Goal: Transaction & Acquisition: Purchase product/service

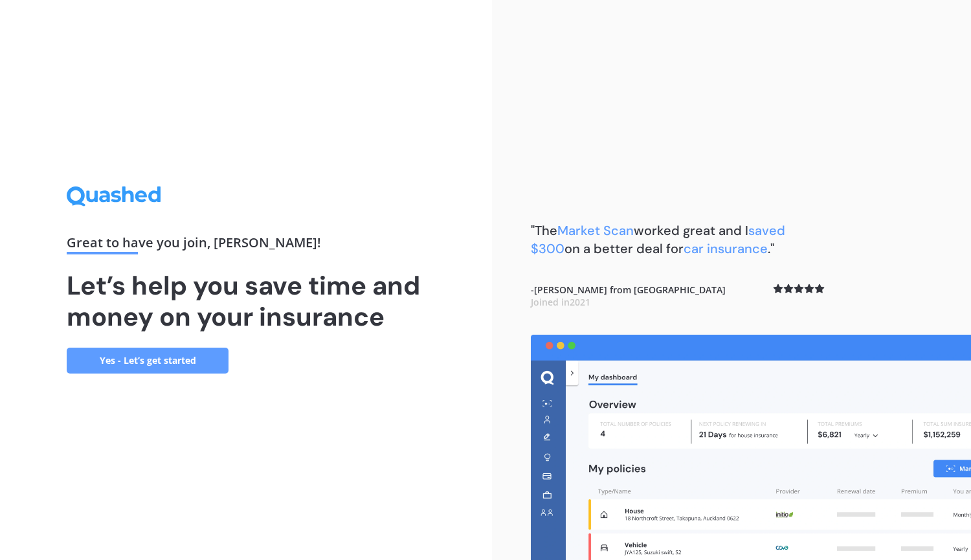
click at [163, 360] on link "Yes - Let’s get started" at bounding box center [148, 361] width 162 height 26
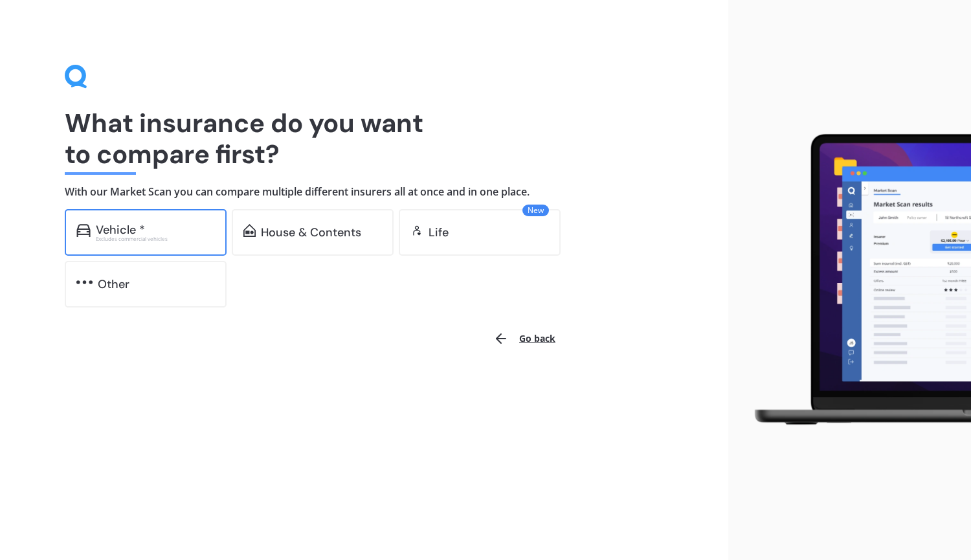
click at [163, 238] on div "Excludes commercial vehicles" at bounding box center [155, 238] width 119 height 5
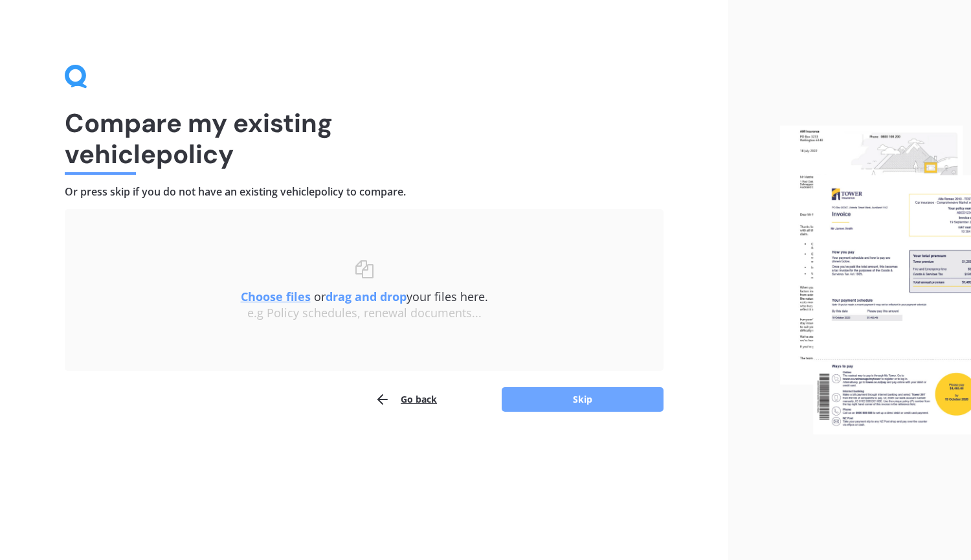
click at [547, 408] on button "Skip" at bounding box center [583, 399] width 162 height 25
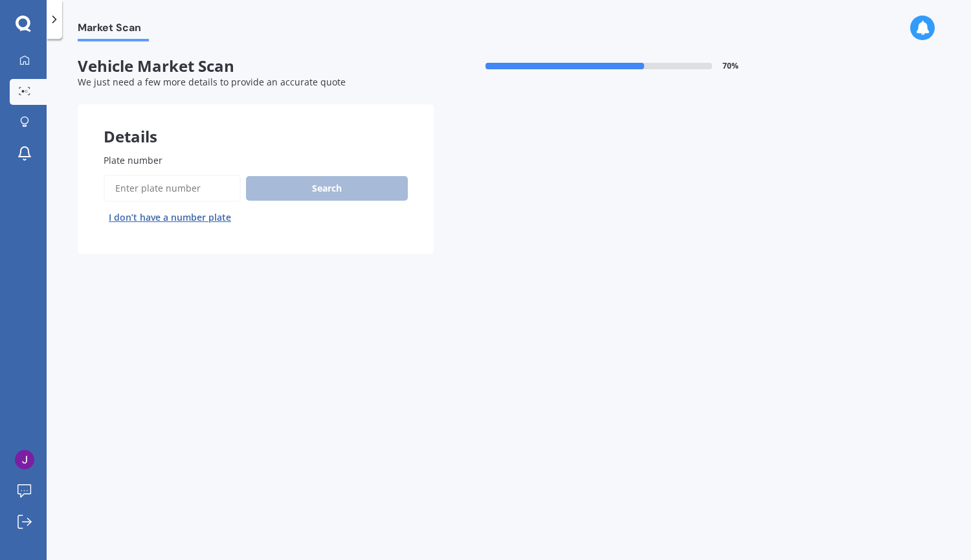
click at [229, 191] on input "Plate number" at bounding box center [172, 188] width 137 height 27
type input "gys977"
click at [289, 185] on button "Search" at bounding box center [327, 188] width 162 height 25
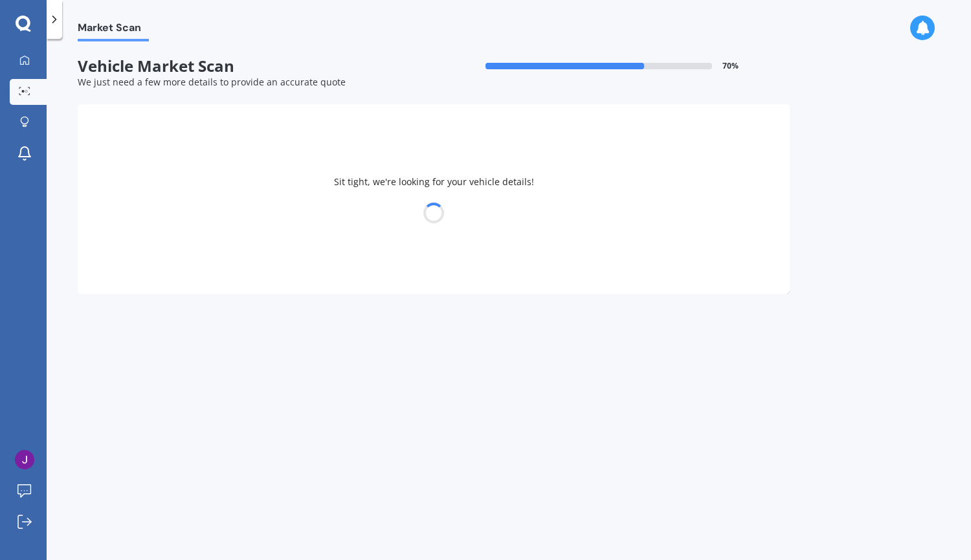
select select "SUBARU"
select select "OUTBACK"
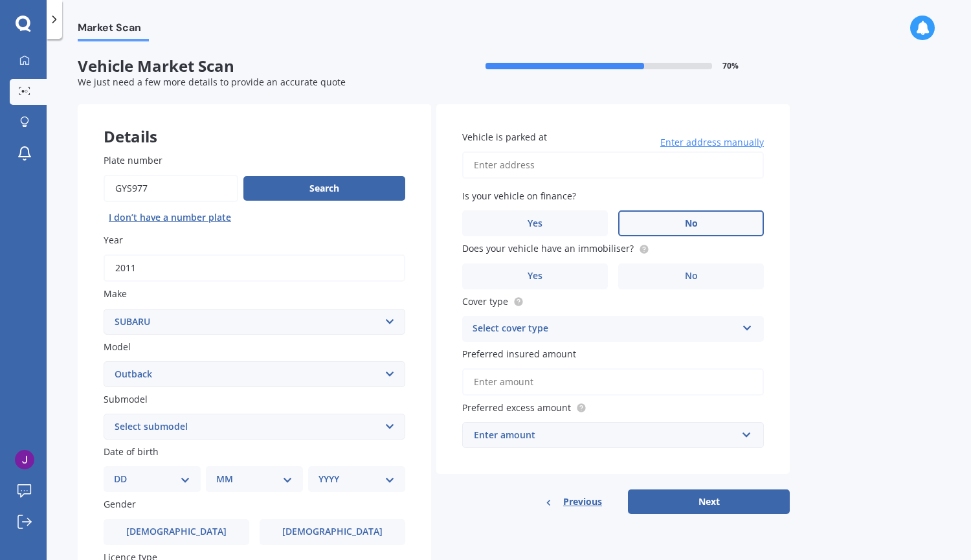
click at [713, 221] on label "No" at bounding box center [691, 223] width 146 height 26
click at [0, 0] on input "No" at bounding box center [0, 0] width 0 height 0
click at [680, 280] on label "No" at bounding box center [691, 277] width 146 height 26
click at [0, 0] on input "No" at bounding box center [0, 0] width 0 height 0
click at [549, 324] on div "Select cover type" at bounding box center [605, 329] width 264 height 16
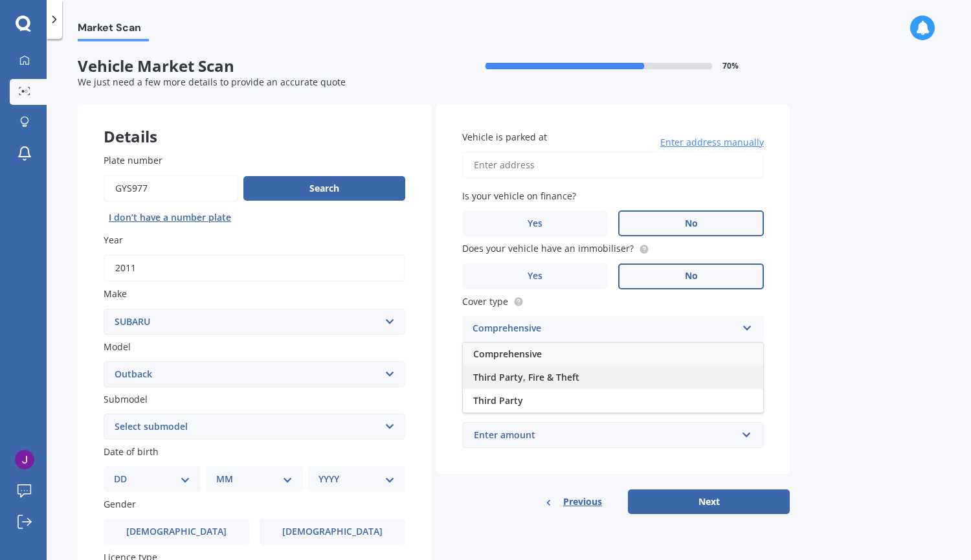
click at [528, 381] on span "Third Party, Fire & Theft" at bounding box center [526, 377] width 106 height 12
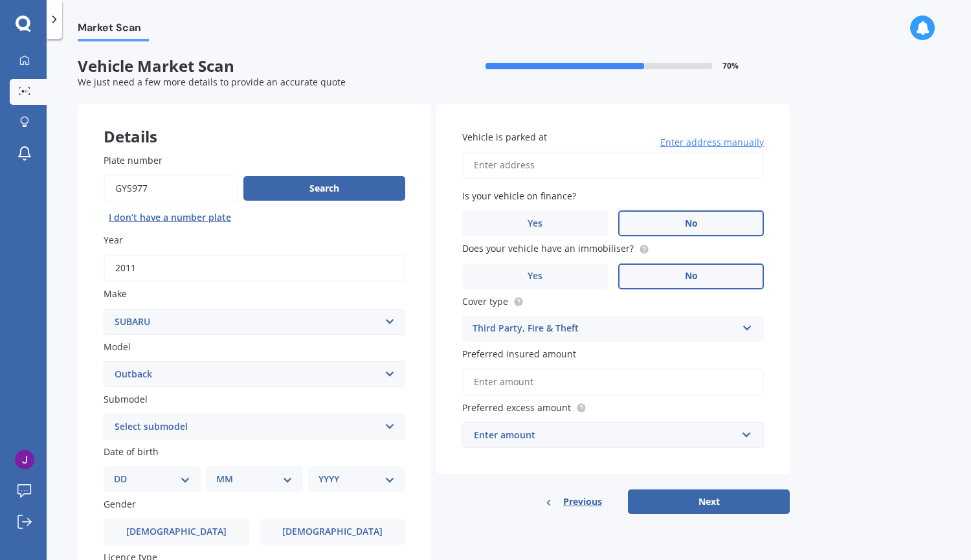
click at [508, 385] on input "Preferred insured amount" at bounding box center [613, 381] width 302 height 27
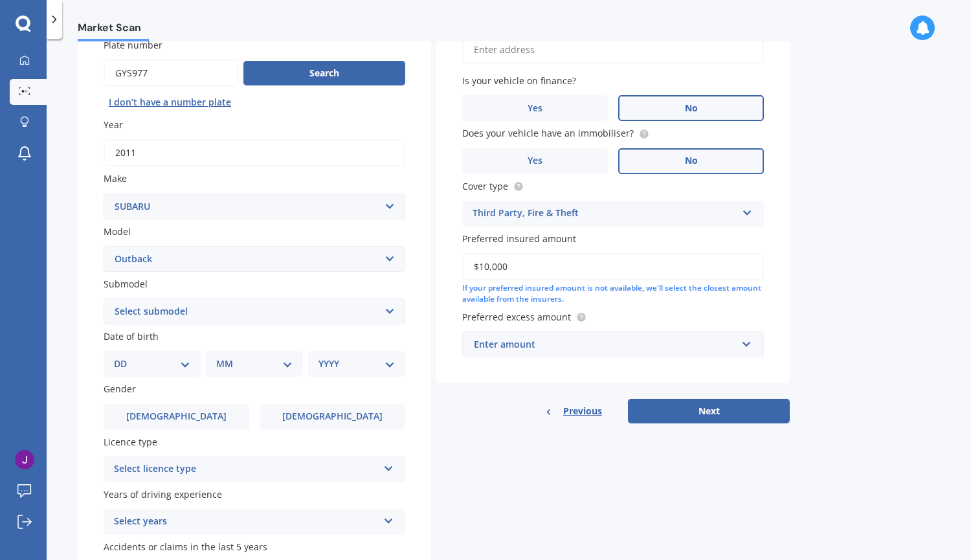
scroll to position [122, 0]
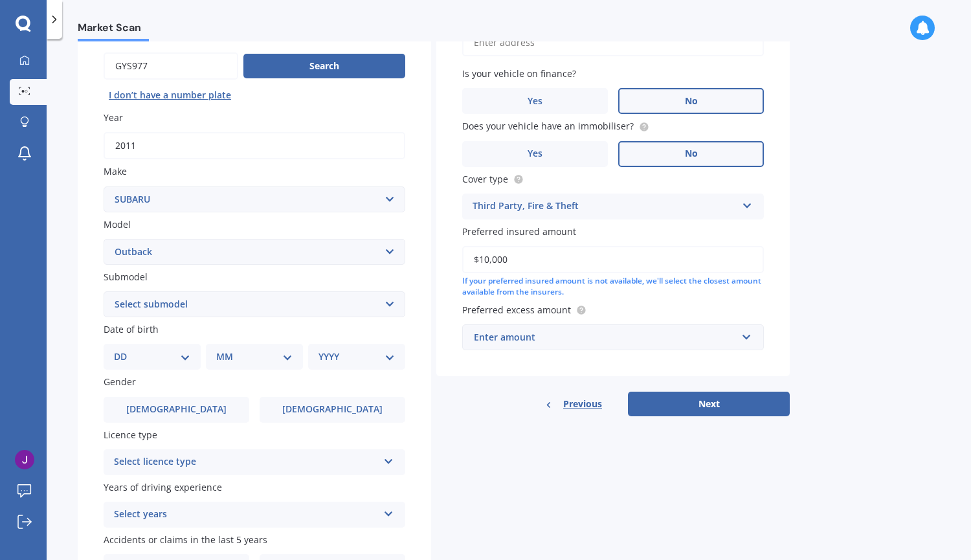
type input "$10,000"
click at [492, 336] on div "Enter amount" at bounding box center [605, 337] width 263 height 14
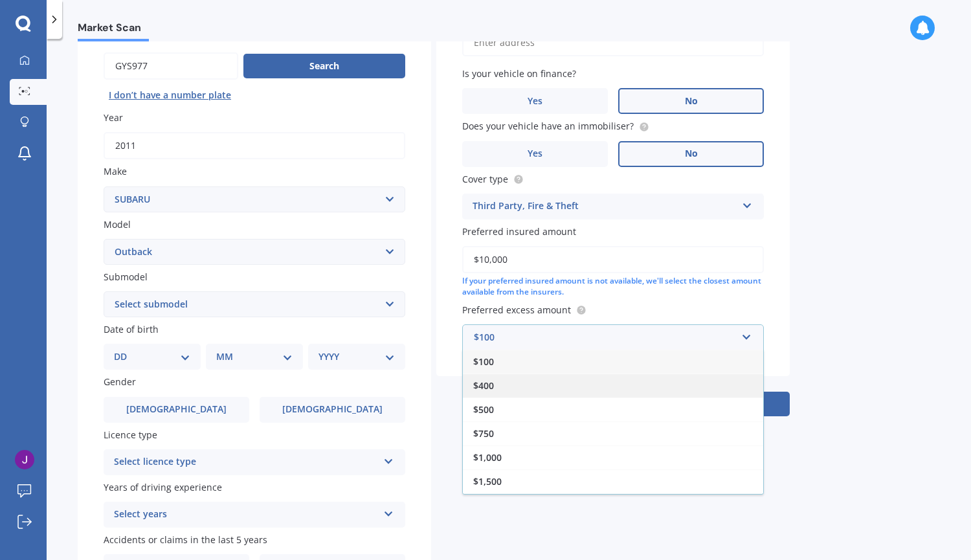
click at [481, 385] on span "$400" at bounding box center [483, 385] width 21 height 12
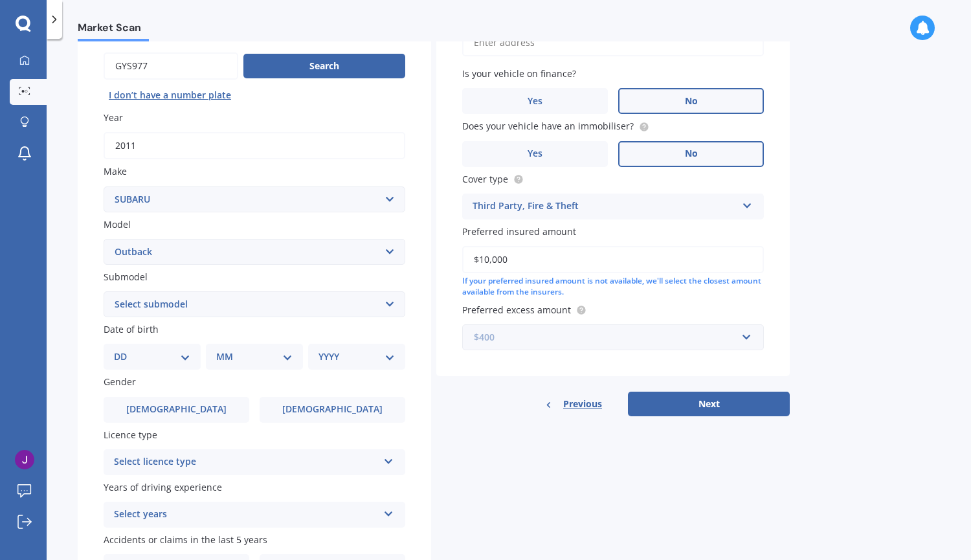
scroll to position [205, 0]
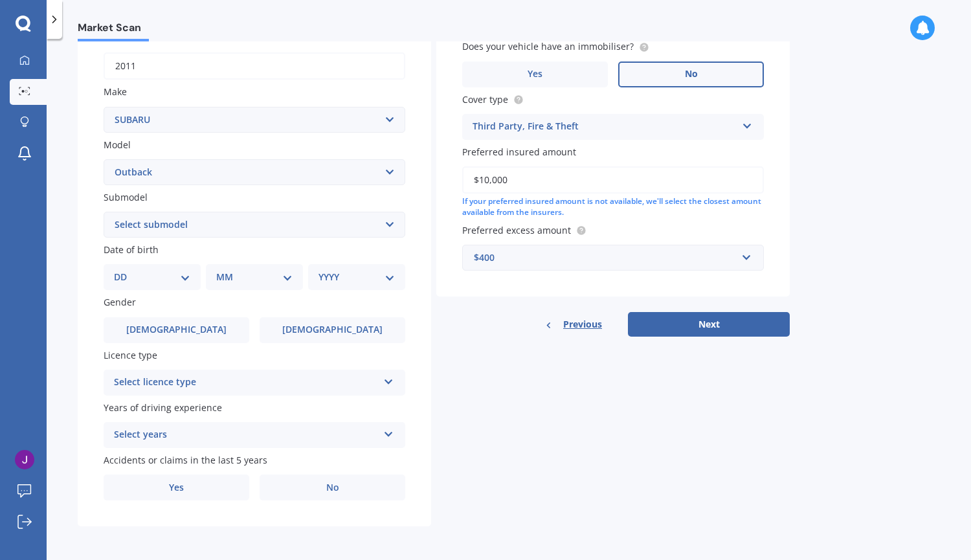
click at [159, 276] on select "DD 01 02 03 04 05 06 07 08 09 10 11 12 13 14 15 16 17 18 19 20 21 22 23 24 25 2…" at bounding box center [152, 277] width 76 height 14
click at [159, 232] on select "Select submodel 2.0 Diesel 2.0 Diesel turbo 2.0D premium 2.5 2.5i 2.5i Luxury 2…" at bounding box center [255, 225] width 302 height 26
select select "2.0 DIESEL TURBO"
click at [104, 212] on select "Select submodel 2.0 Diesel 2.0 Diesel turbo 2.0D premium 2.5 2.5i 2.5i Luxury 2…" at bounding box center [255, 225] width 302 height 26
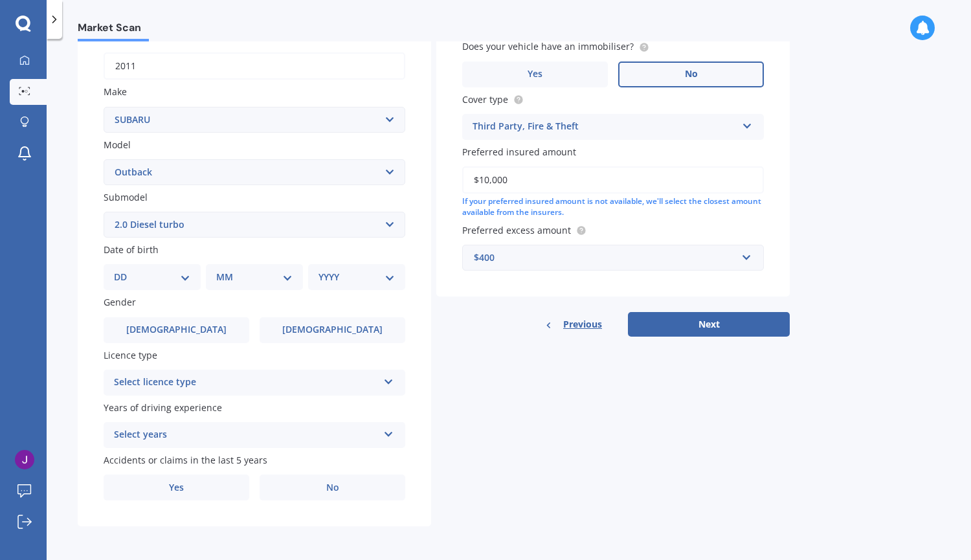
click at [146, 274] on select "DD 01 02 03 04 05 06 07 08 09 10 11 12 13 14 15 16 17 18 19 20 21 22 23 24 25 2…" at bounding box center [152, 277] width 76 height 14
select select "07"
click at [124, 270] on select "DD 01 02 03 04 05 06 07 08 09 10 11 12 13 14 15 16 17 18 19 20 21 22 23 24 25 2…" at bounding box center [152, 277] width 76 height 14
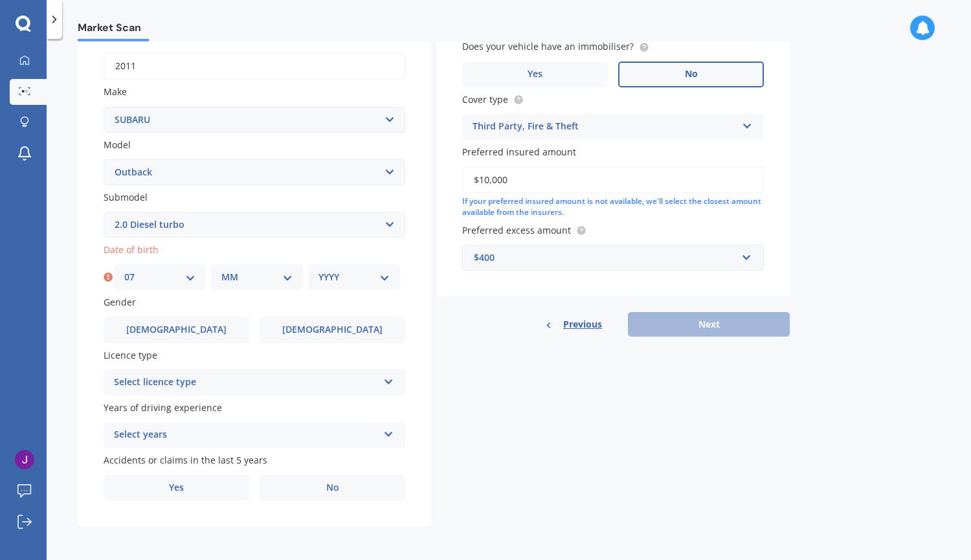
click at [243, 277] on select "MM 01 02 03 04 05 06 07 08 09 10 11 12" at bounding box center [256, 277] width 71 height 14
select select "09"
click at [221, 270] on select "MM 01 02 03 04 05 06 07 08 09 10 11 12" at bounding box center [256, 277] width 71 height 14
click at [332, 278] on select "YYYY 2025 2024 2023 2022 2021 2020 2019 2018 2017 2016 2015 2014 2013 2012 2011…" at bounding box center [354, 277] width 71 height 14
select select "1995"
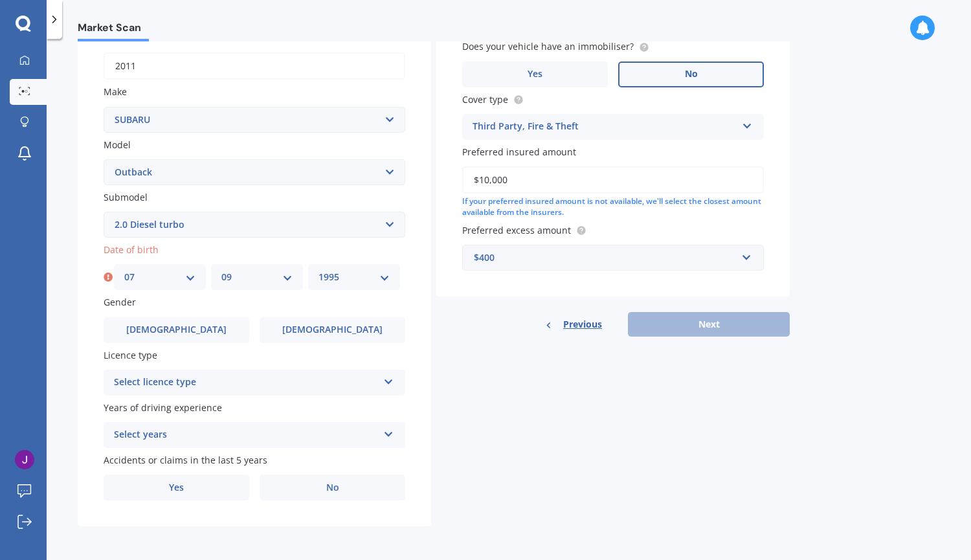
click at [319, 270] on select "YYYY 2025 2024 2023 2022 2021 2020 2019 2018 2017 2016 2015 2014 2013 2012 2011…" at bounding box center [354, 277] width 71 height 14
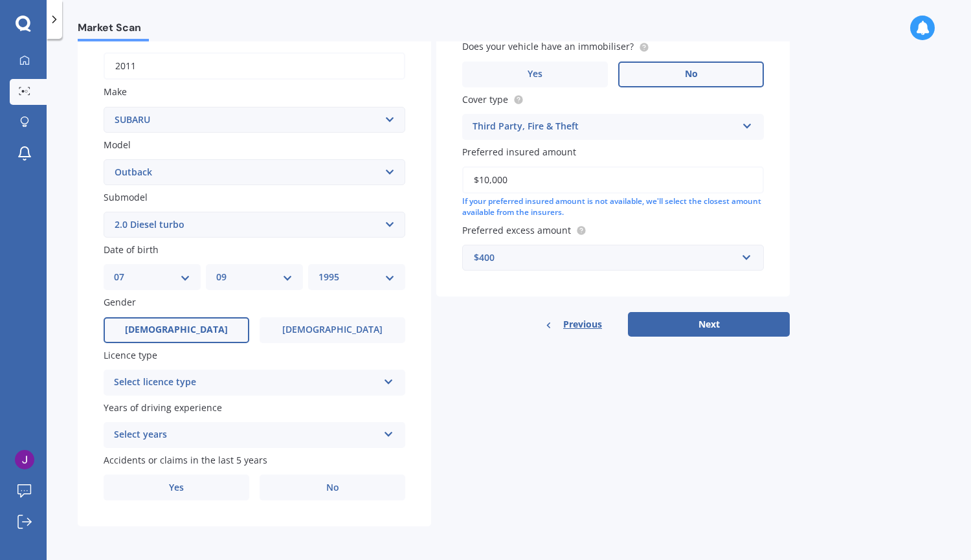
click at [190, 323] on label "[DEMOGRAPHIC_DATA]" at bounding box center [177, 330] width 146 height 26
click at [0, 0] on input "[DEMOGRAPHIC_DATA]" at bounding box center [0, 0] width 0 height 0
click at [203, 377] on div "Select licence type" at bounding box center [246, 383] width 264 height 16
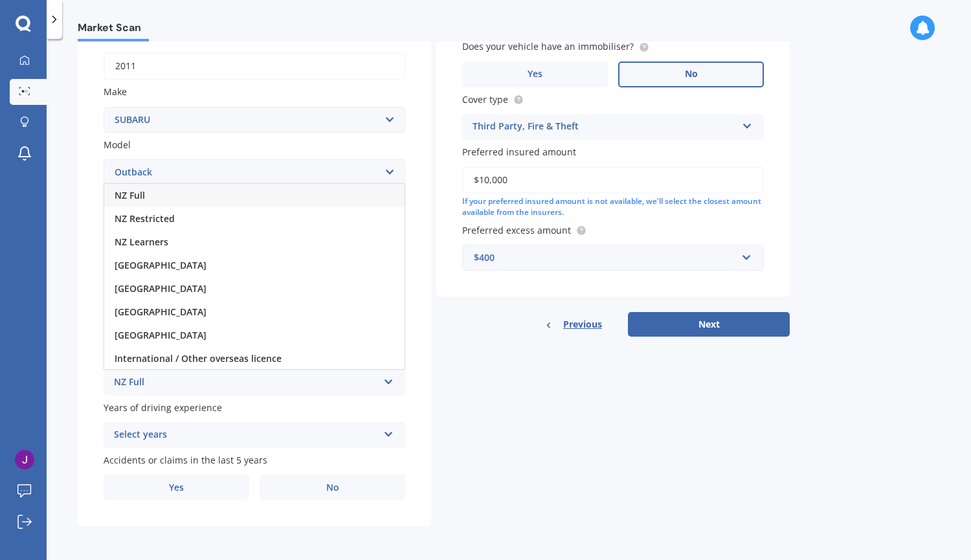
click at [175, 205] on div "NZ Full" at bounding box center [254, 195] width 300 height 23
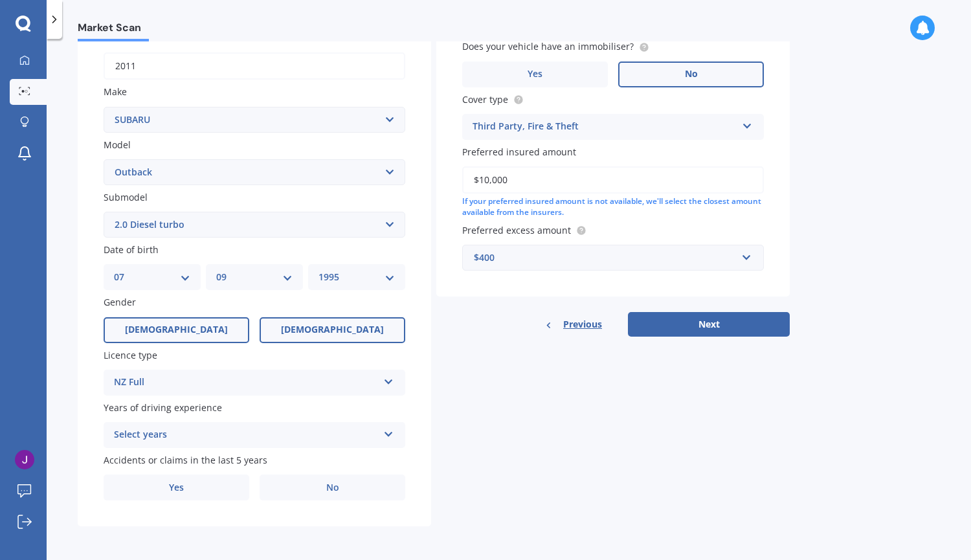
click at [283, 325] on label "[DEMOGRAPHIC_DATA]" at bounding box center [333, 330] width 146 height 26
click at [0, 0] on input "[DEMOGRAPHIC_DATA]" at bounding box center [0, 0] width 0 height 0
click at [152, 270] on select "DD 01 02 03 04 05 06 07 08 09 10 11 12 13 14 15 16 17 18 19 20 21 22 23 24 25 2…" at bounding box center [152, 277] width 76 height 14
select select "18"
click at [114, 270] on select "DD 01 02 03 04 05 06 07 08 09 10 11 12 13 14 15 16 17 18 19 20 21 22 23 24 25 2…" at bounding box center [152, 277] width 76 height 14
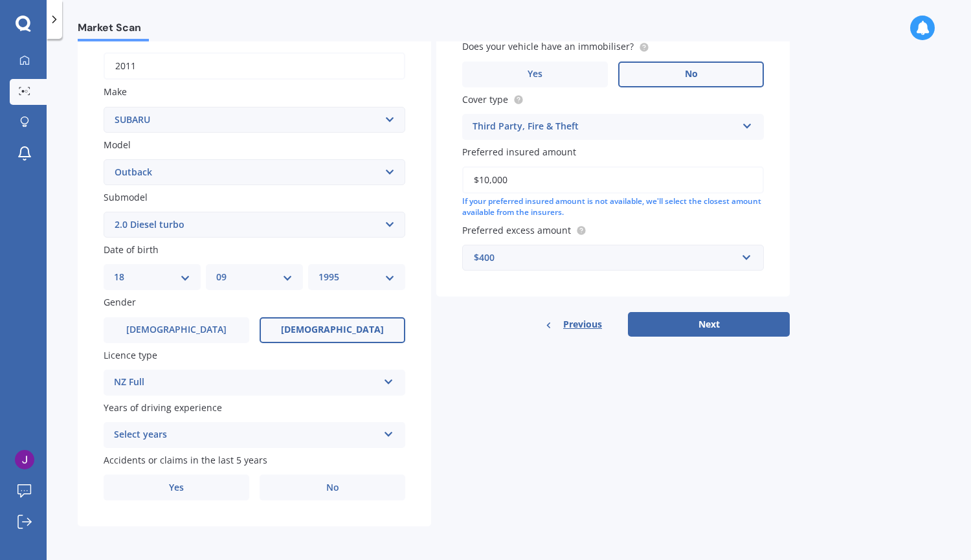
click at [335, 272] on select "YYYY 2025 2024 2023 2022 2021 2020 2019 2018 2017 2016 2015 2014 2013 2012 2011…" at bounding box center [357, 277] width 76 height 14
select select "1991"
click at [319, 270] on select "YYYY 2025 2024 2023 2022 2021 2020 2019 2018 2017 2016 2015 2014 2013 2012 2011…" at bounding box center [357, 277] width 76 height 14
click at [198, 441] on div "Select years" at bounding box center [246, 435] width 264 height 16
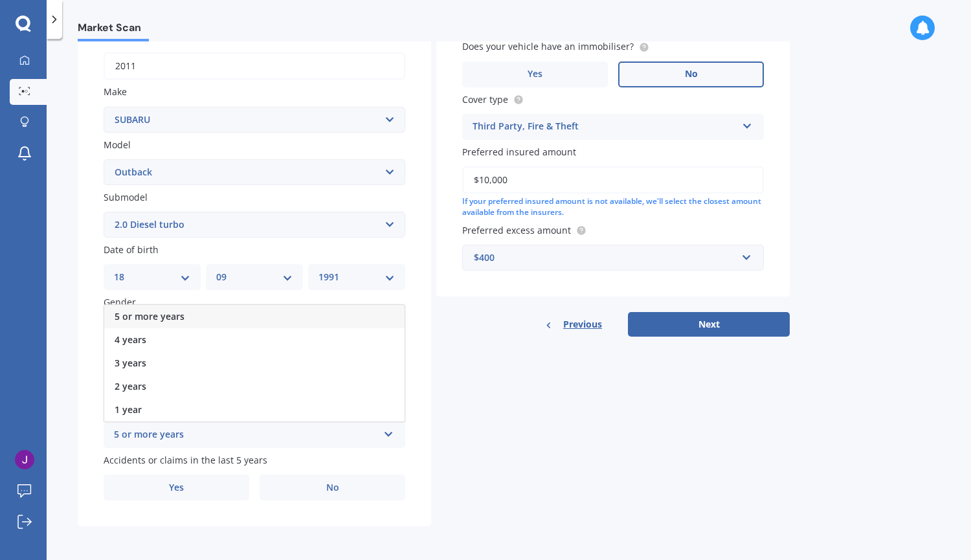
click at [164, 311] on span "5 or more years" at bounding box center [150, 316] width 70 height 12
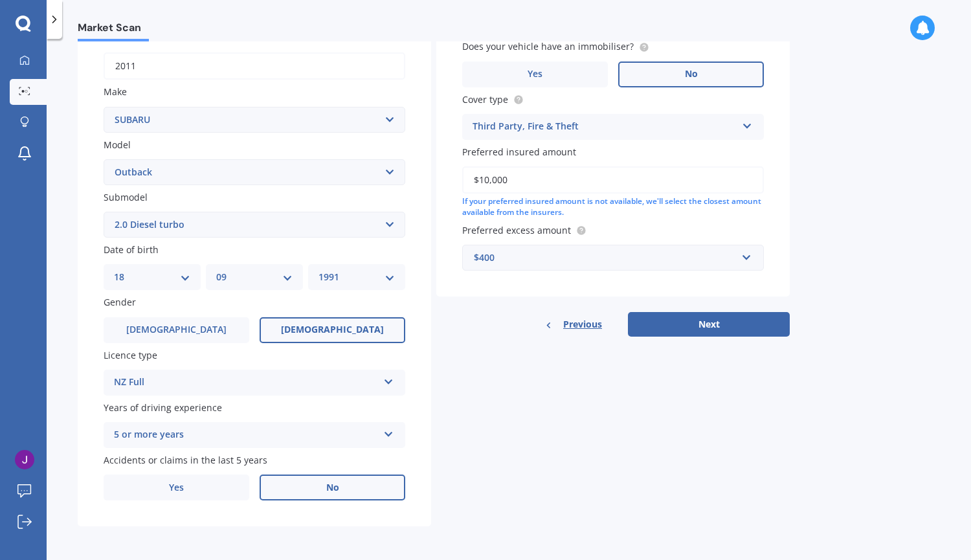
click at [289, 487] on label "No" at bounding box center [333, 488] width 146 height 26
click at [0, 0] on input "No" at bounding box center [0, 0] width 0 height 0
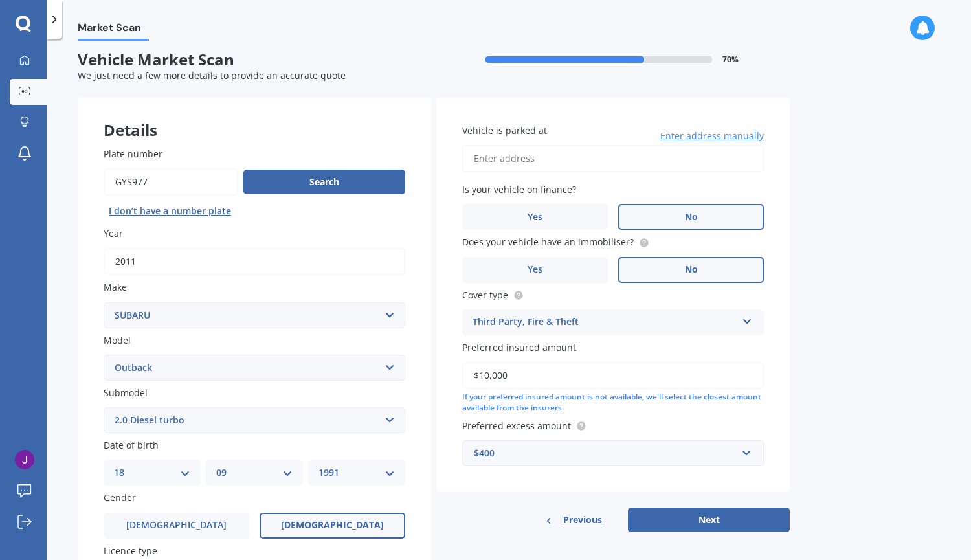
scroll to position [6, 0]
click at [486, 157] on input "Vehicle is parked at" at bounding box center [613, 159] width 302 height 27
type input "[STREET_ADDRESS][PERSON_NAME][PERSON_NAME]"
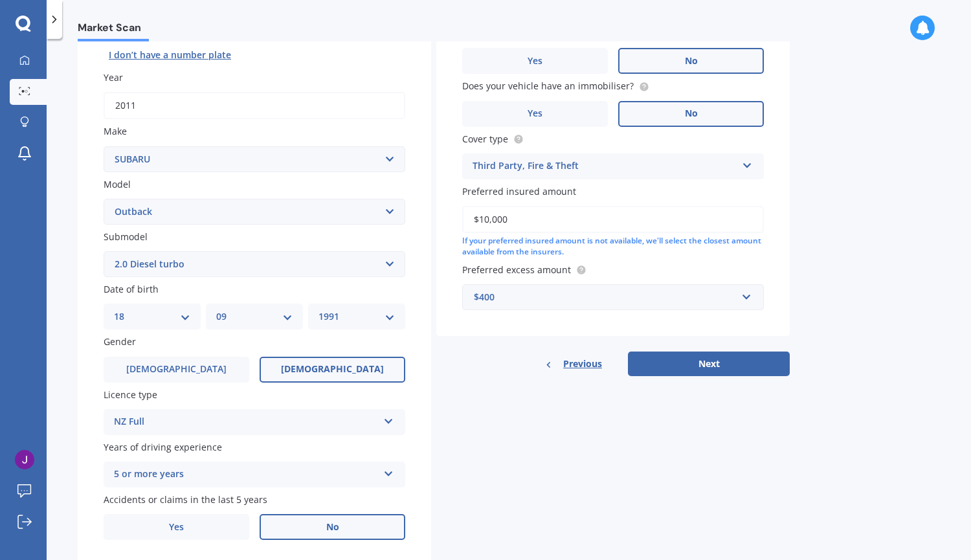
scroll to position [163, 0]
click at [784, 379] on div "Details Plate number Search I don’t have a number plate Year [DATE] Make Select…" at bounding box center [434, 253] width 712 height 625
click at [771, 363] on button "Next" at bounding box center [709, 363] width 162 height 25
select select "18"
select select "09"
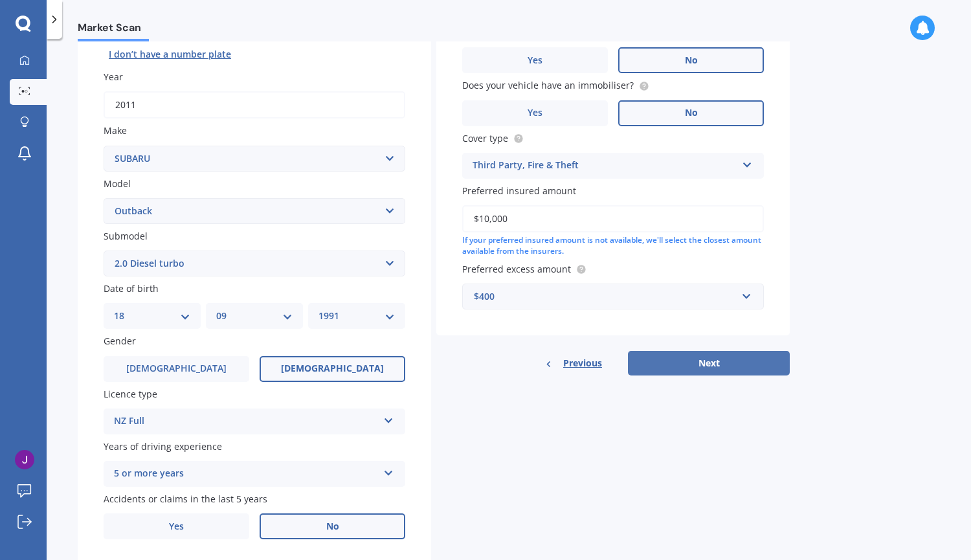
select select "1991"
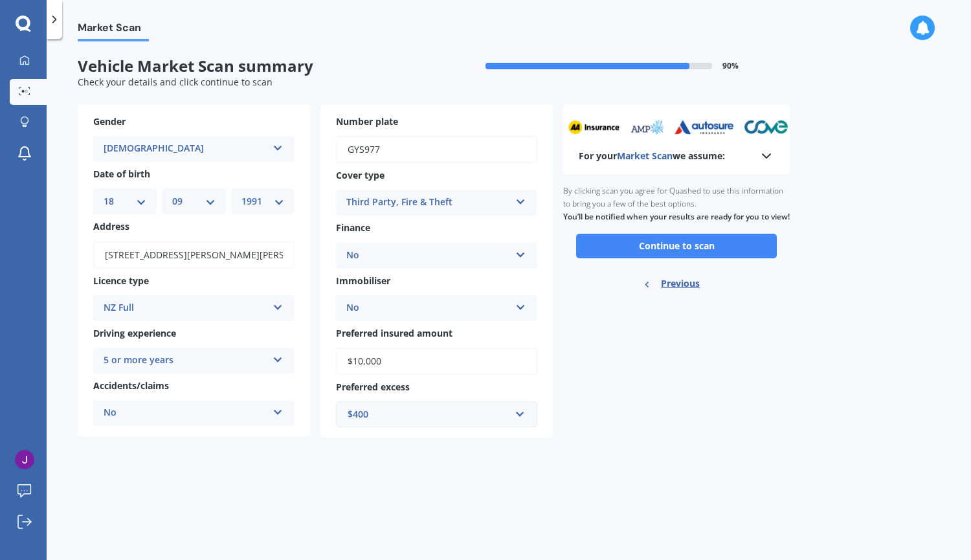
scroll to position [0, 0]
click at [677, 254] on button "Continue to scan" at bounding box center [676, 246] width 201 height 25
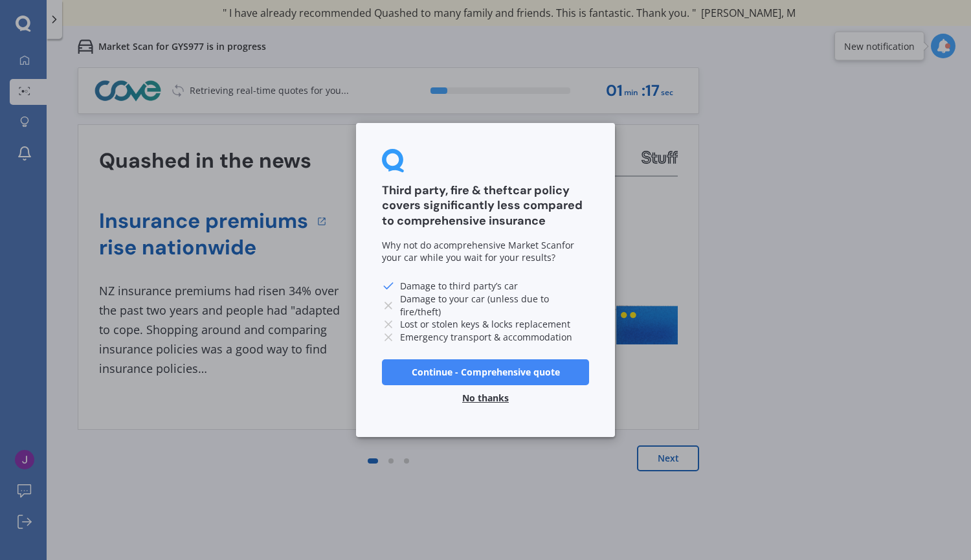
click at [477, 403] on button "No thanks" at bounding box center [486, 398] width 62 height 26
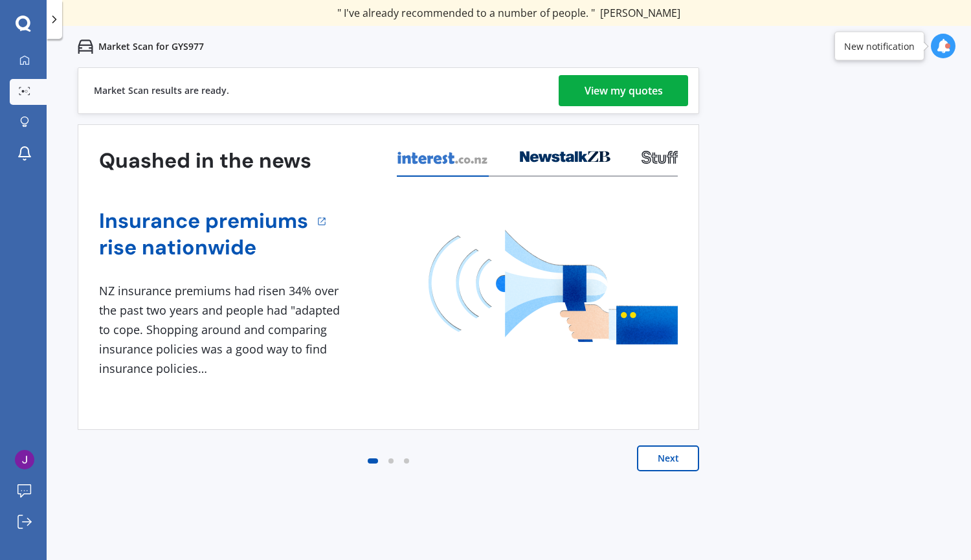
click at [582, 84] on link "View my quotes" at bounding box center [624, 90] width 130 height 31
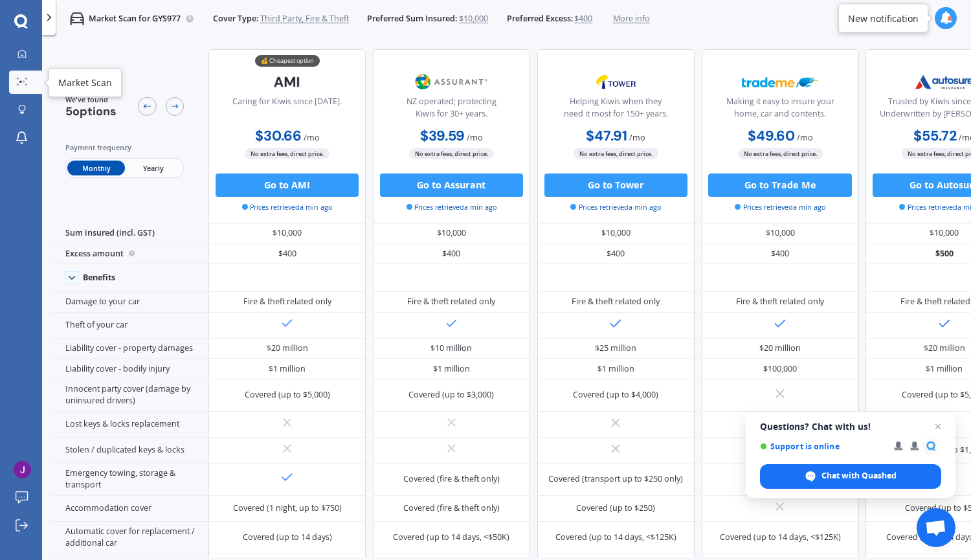
click at [21, 82] on circle at bounding box center [20, 82] width 3 height 3
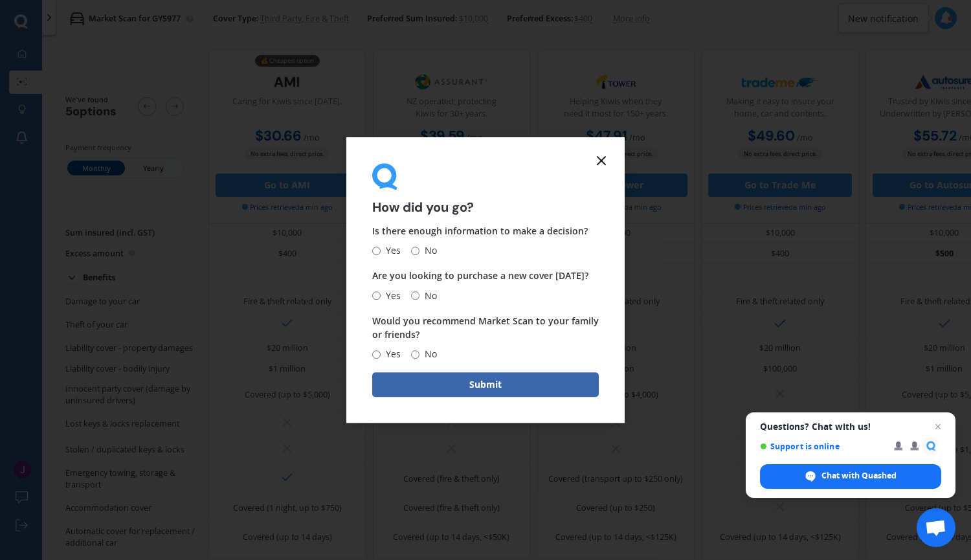
click at [381, 252] on span "Yes" at bounding box center [391, 251] width 20 height 16
click at [381, 252] on input "Yes" at bounding box center [376, 251] width 8 height 8
radio input "true"
click at [380, 299] on input "Yes" at bounding box center [376, 295] width 8 height 8
radio input "true"
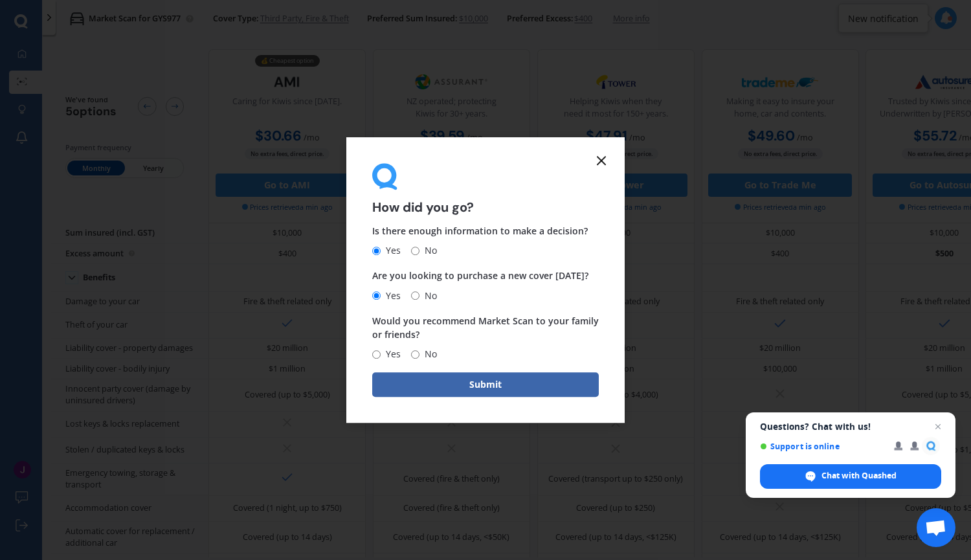
click at [381, 354] on span "Yes" at bounding box center [391, 354] width 20 height 16
click at [381, 354] on input "Yes" at bounding box center [376, 354] width 8 height 8
radio input "true"
click at [424, 383] on button "Submit" at bounding box center [485, 384] width 227 height 25
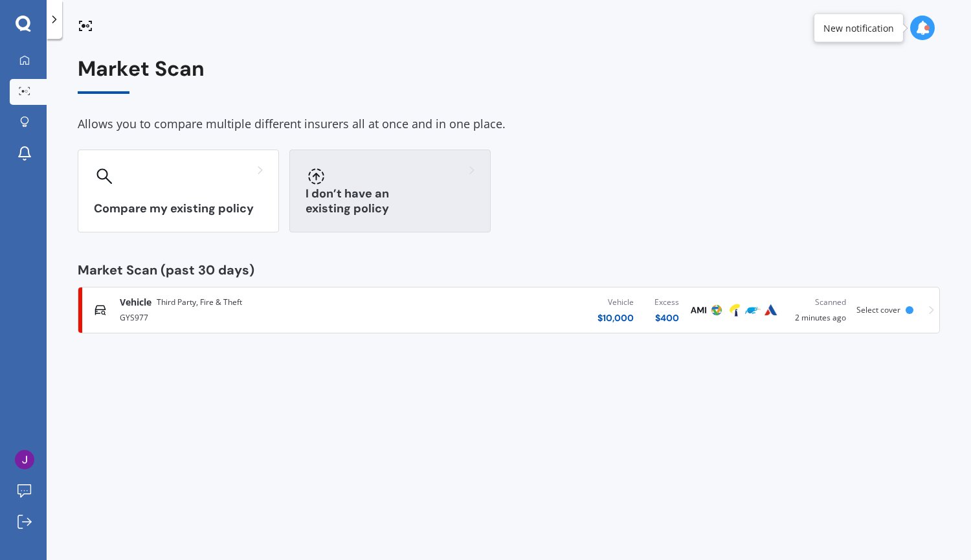
click at [327, 192] on div "I don’t have an existing policy" at bounding box center [389, 191] width 201 height 83
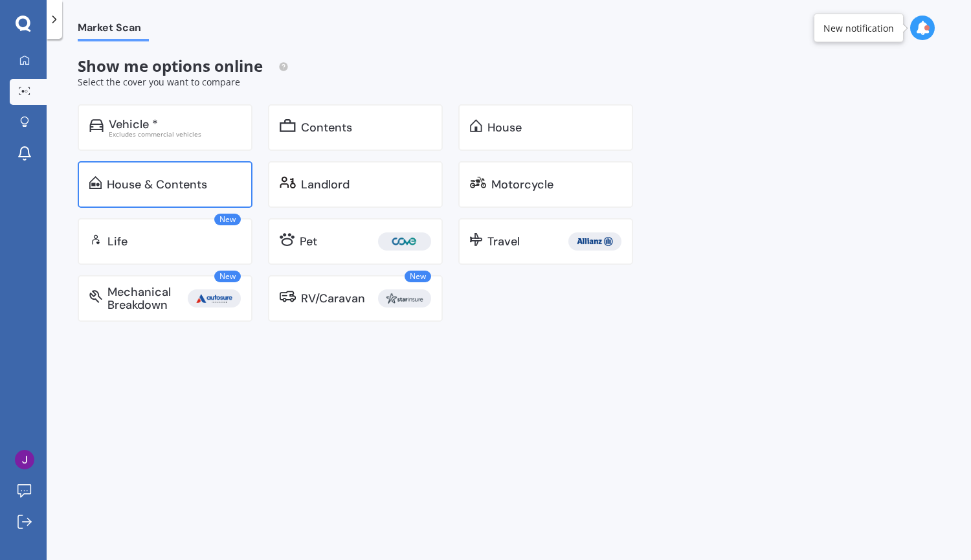
click at [183, 179] on div "House & Contents" at bounding box center [157, 184] width 100 height 13
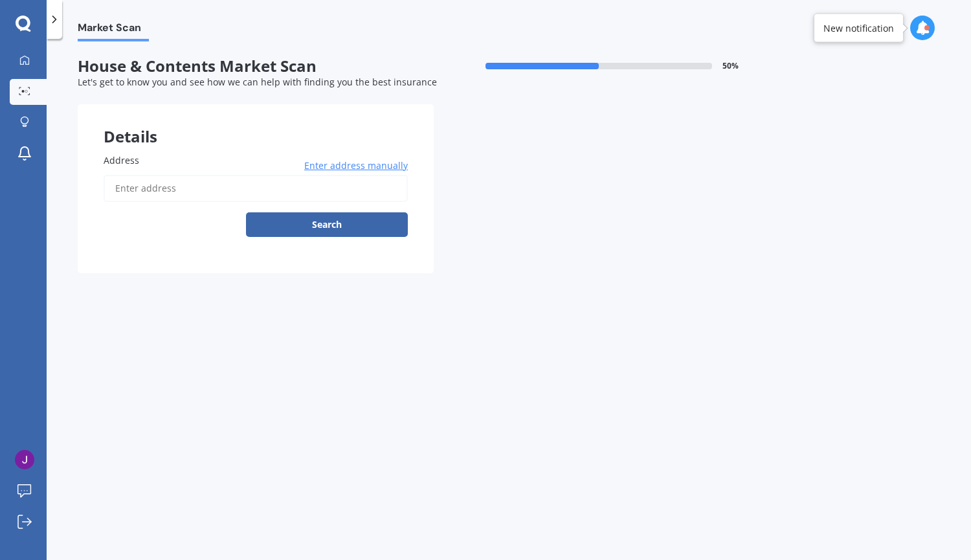
click at [185, 179] on input "Address" at bounding box center [256, 188] width 304 height 27
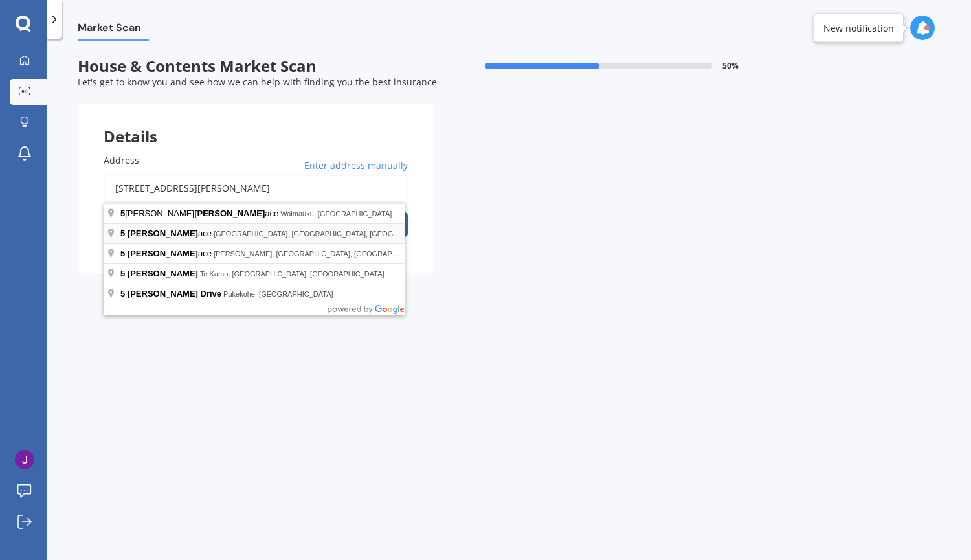
type input "[STREET_ADDRESS][PERSON_NAME][PERSON_NAME]"
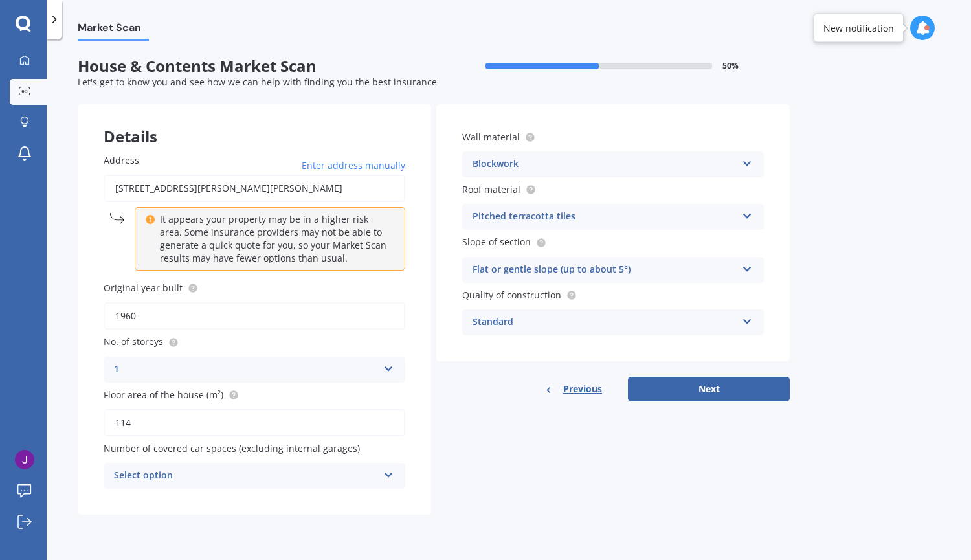
click at [270, 467] on div "Select option 0 1 2 3 4 5+" at bounding box center [255, 476] width 302 height 26
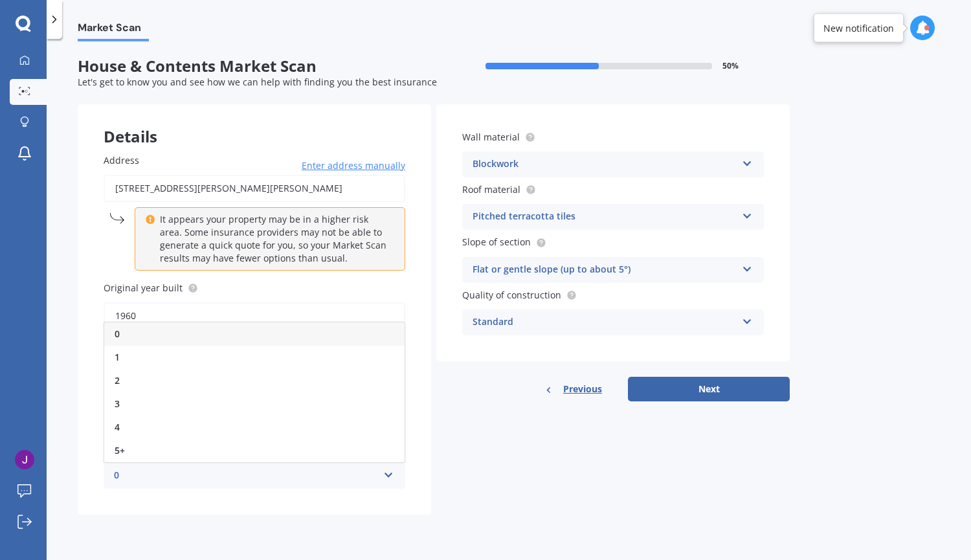
click at [269, 476] on div "0" at bounding box center [246, 476] width 264 height 16
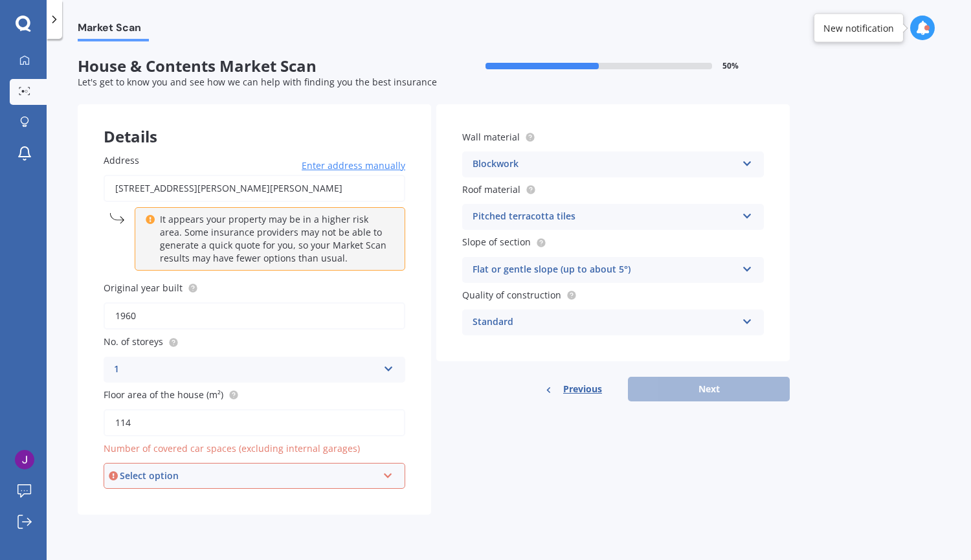
click at [378, 482] on div "Select option 0 1 2 3 4 5+" at bounding box center [255, 476] width 302 height 26
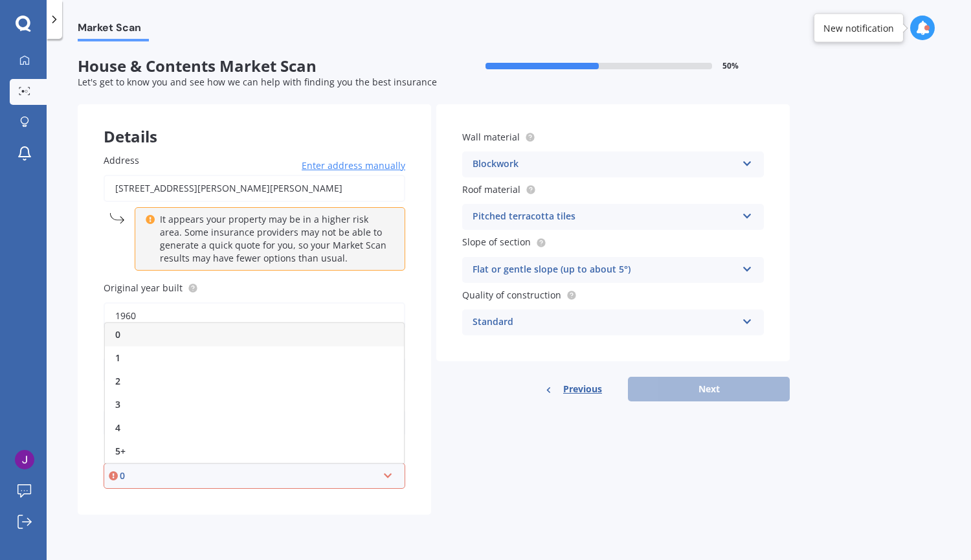
click at [187, 339] on div "0" at bounding box center [254, 334] width 299 height 23
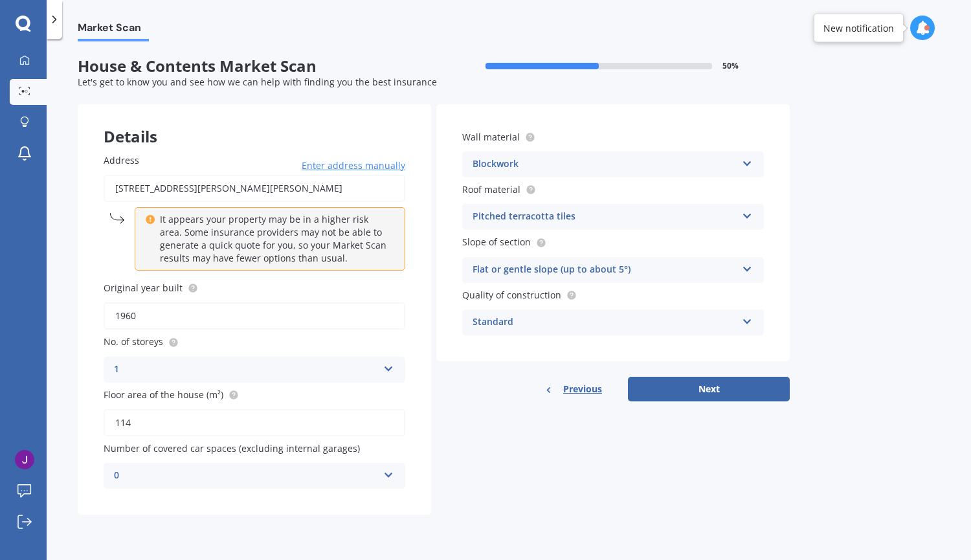
click at [475, 221] on div "Pitched terracotta tiles" at bounding box center [605, 217] width 264 height 16
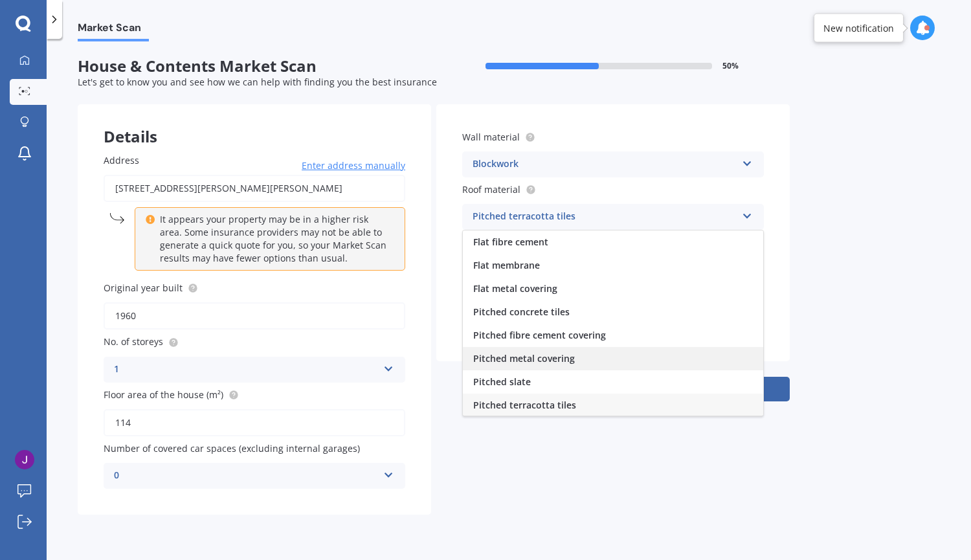
click at [504, 356] on span "Pitched metal covering" at bounding box center [524, 358] width 102 height 12
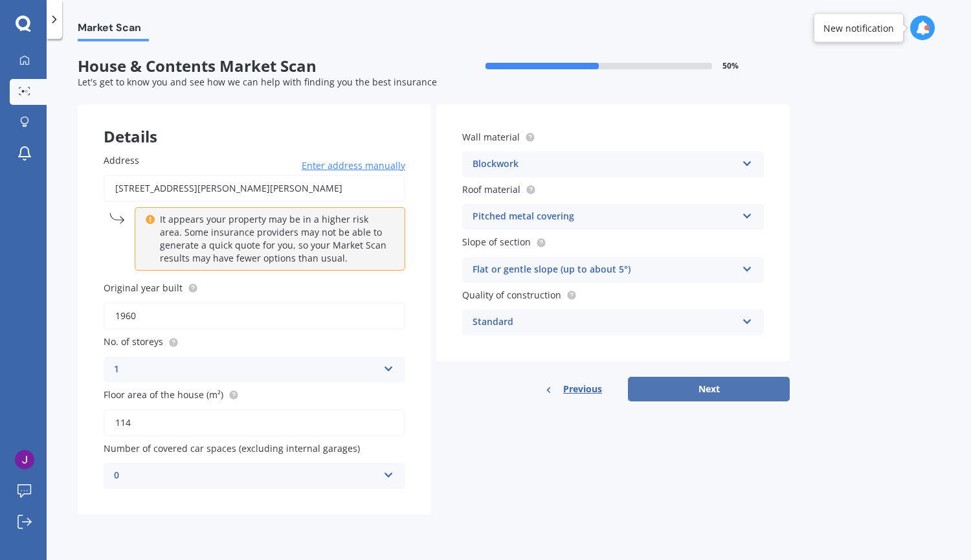
click at [652, 390] on button "Next" at bounding box center [709, 389] width 162 height 25
select select "18"
select select "09"
select select "1991"
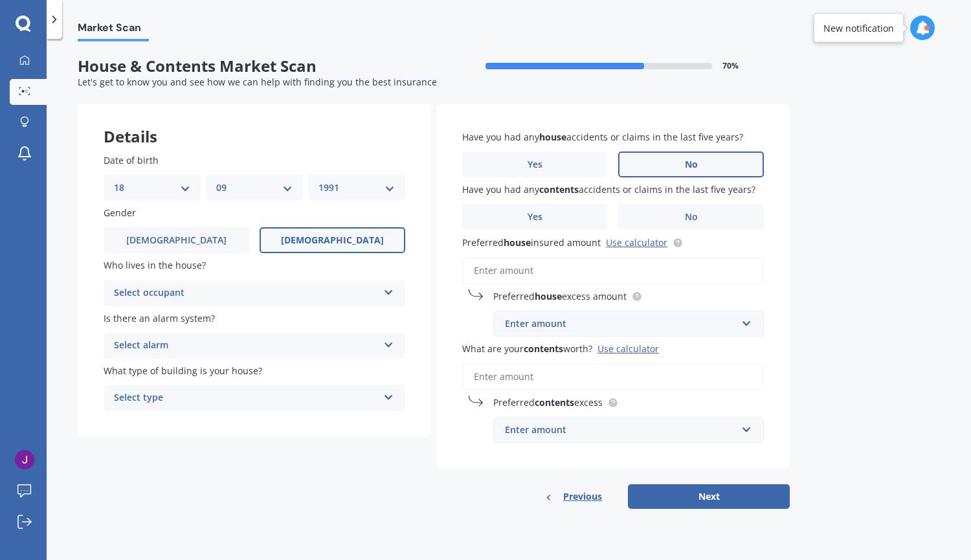
click at [648, 170] on label "No" at bounding box center [691, 165] width 146 height 26
click at [0, 0] on input "No" at bounding box center [0, 0] width 0 height 0
click at [656, 218] on label "No" at bounding box center [691, 217] width 146 height 26
click at [0, 0] on input "No" at bounding box center [0, 0] width 0 height 0
click at [518, 273] on input "Preferred house insured amount Use calculator" at bounding box center [613, 270] width 302 height 27
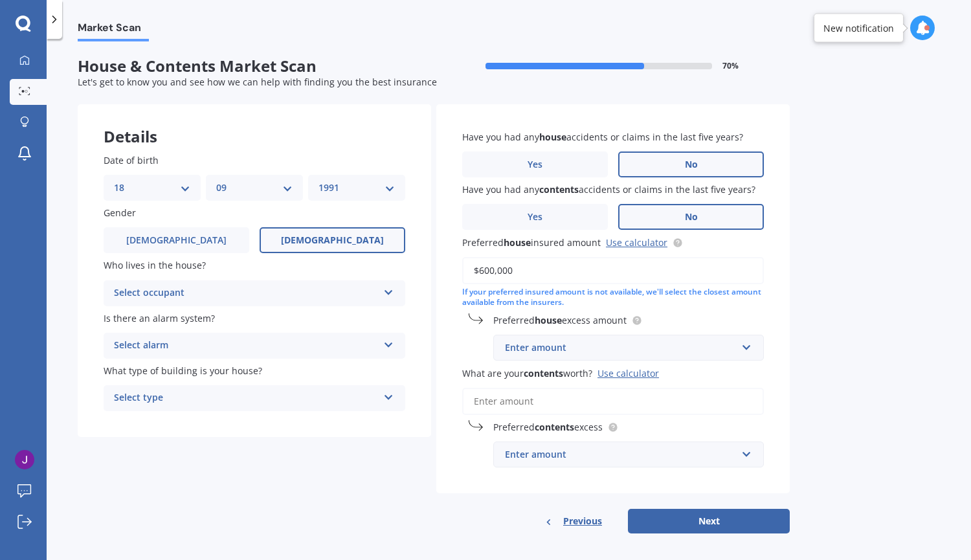
type input "$600,000"
click at [523, 353] on div "Enter amount" at bounding box center [621, 348] width 232 height 14
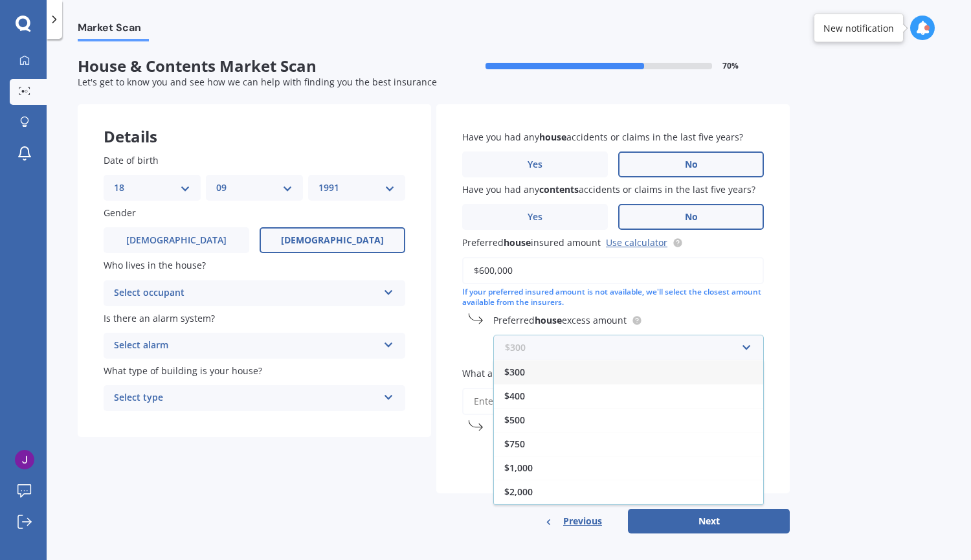
click at [532, 350] on input "text" at bounding box center [624, 347] width 259 height 25
click at [523, 408] on div "$400" at bounding box center [628, 396] width 269 height 24
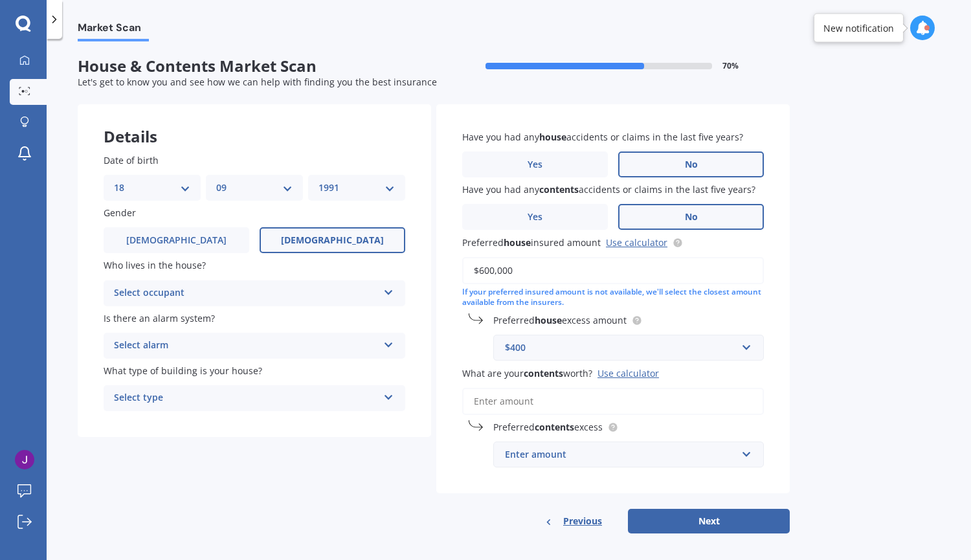
click at [523, 408] on input "What are your contents worth? Use calculator" at bounding box center [613, 401] width 302 height 27
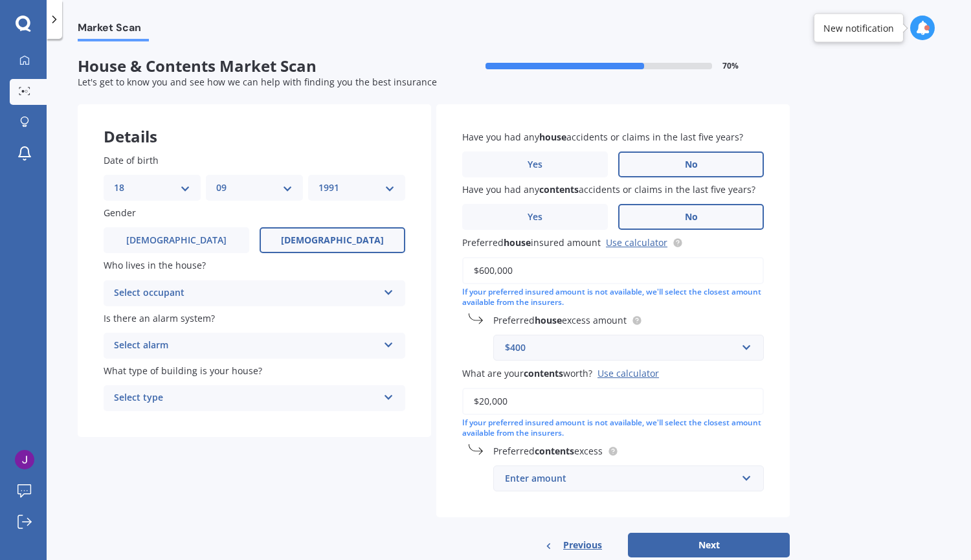
type input "$20,000"
click at [525, 486] on div "Enter amount" at bounding box center [621, 478] width 232 height 14
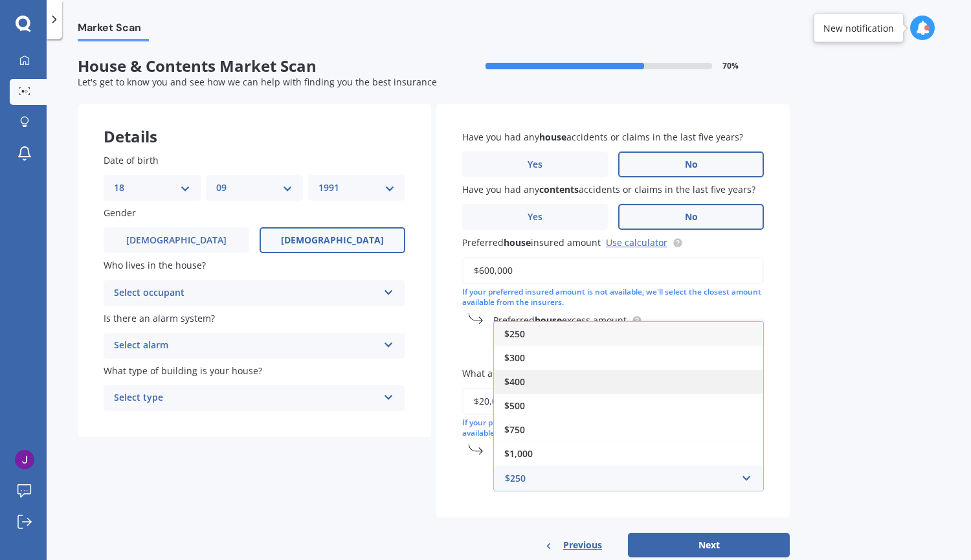
click at [512, 387] on span "$400" at bounding box center [514, 382] width 21 height 12
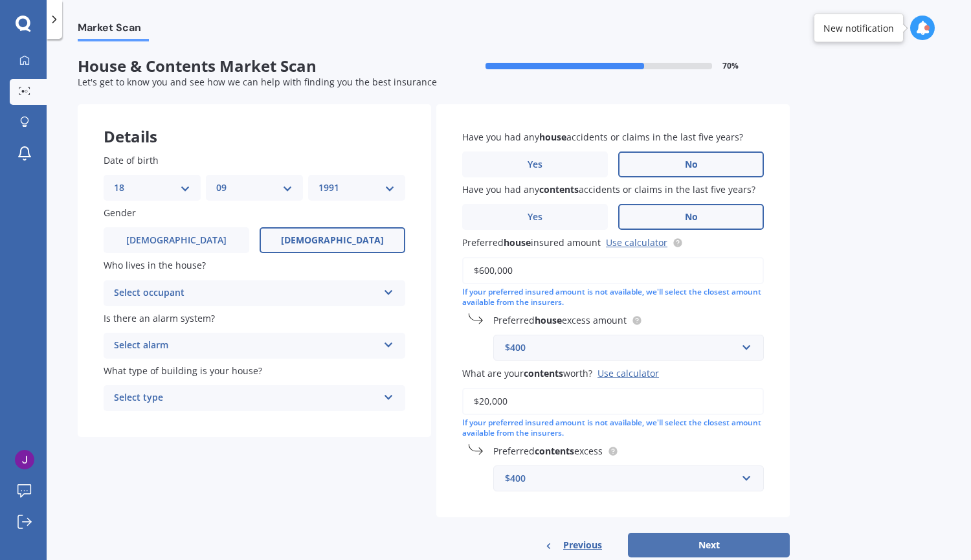
click at [675, 543] on button "Next" at bounding box center [709, 545] width 162 height 25
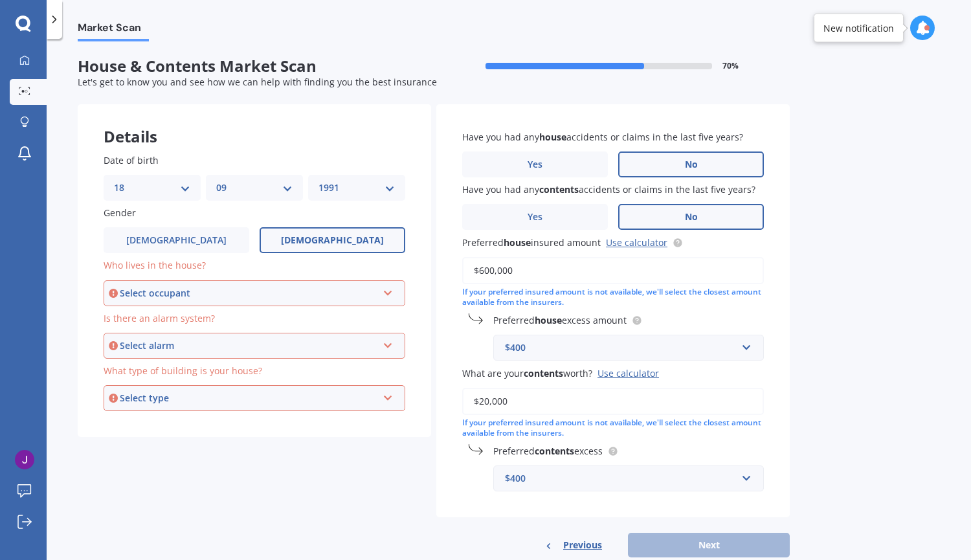
click at [257, 292] on div "Select occupant" at bounding box center [249, 293] width 258 height 14
click at [227, 319] on div "Owner" at bounding box center [254, 317] width 299 height 23
click at [231, 341] on div "Select alarm" at bounding box center [249, 346] width 258 height 14
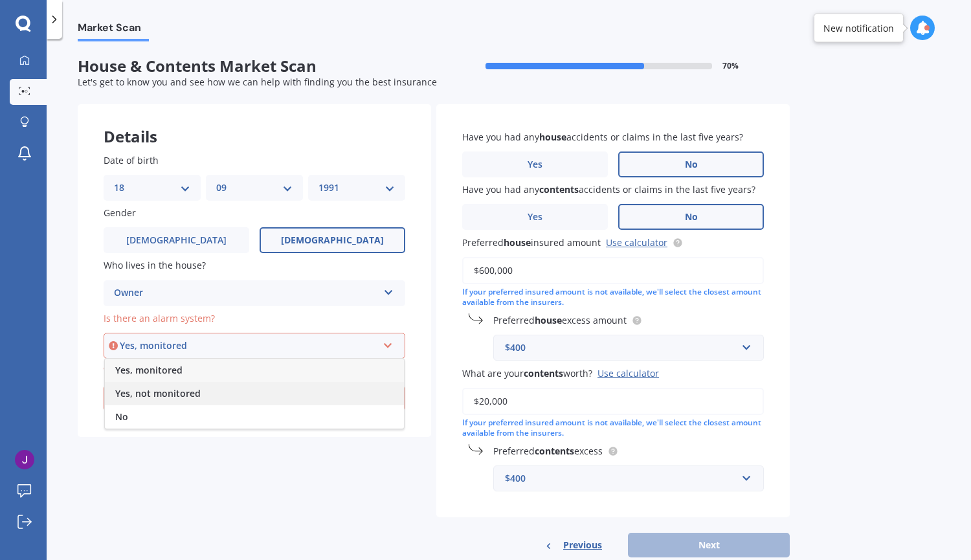
click at [207, 391] on div "Yes, not monitored" at bounding box center [254, 393] width 299 height 23
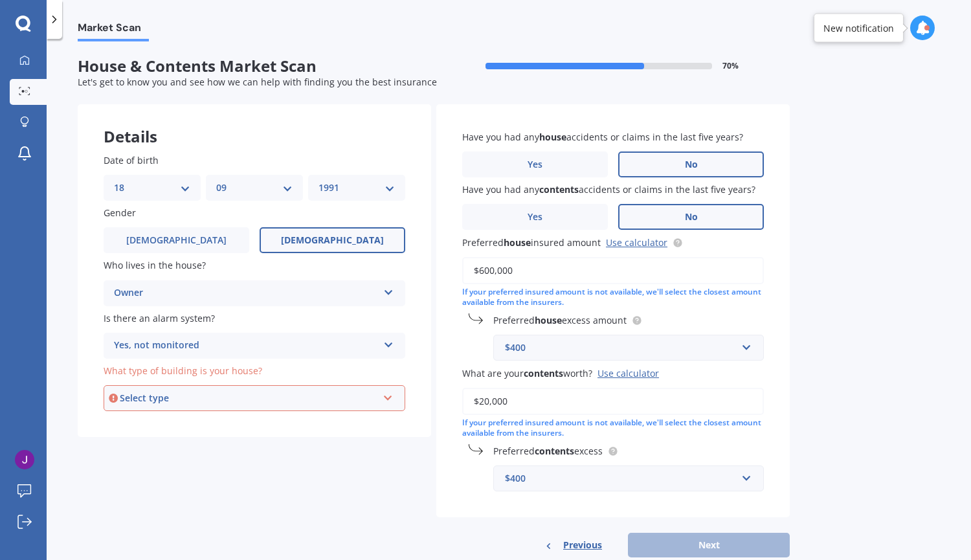
click at [207, 391] on div "Select type Freestanding Multi-unit (in a block of 6 or less) Multi-unit (in a …" at bounding box center [255, 398] width 302 height 26
click at [207, 422] on div "Freestanding" at bounding box center [254, 422] width 299 height 23
click at [703, 546] on button "Next" at bounding box center [709, 545] width 162 height 25
select select "18"
select select "09"
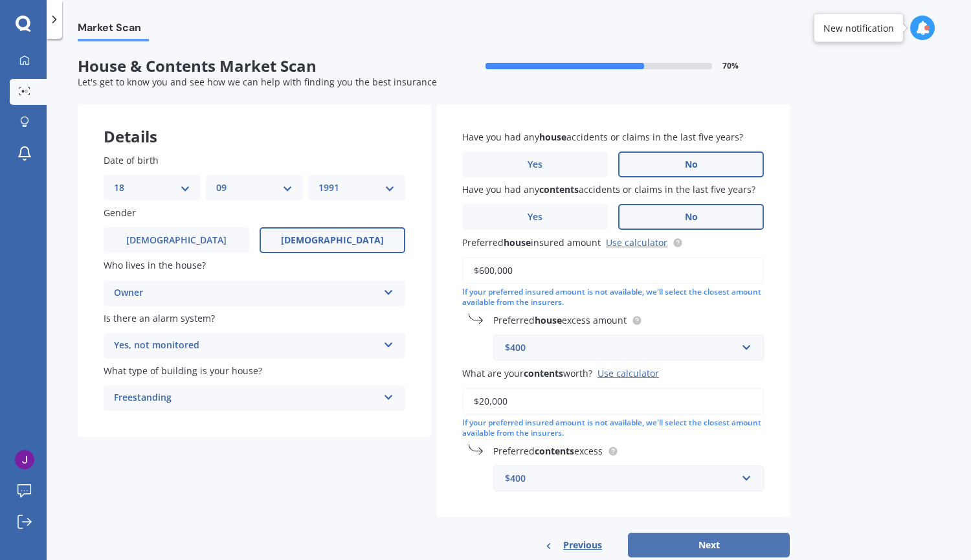
select select "1991"
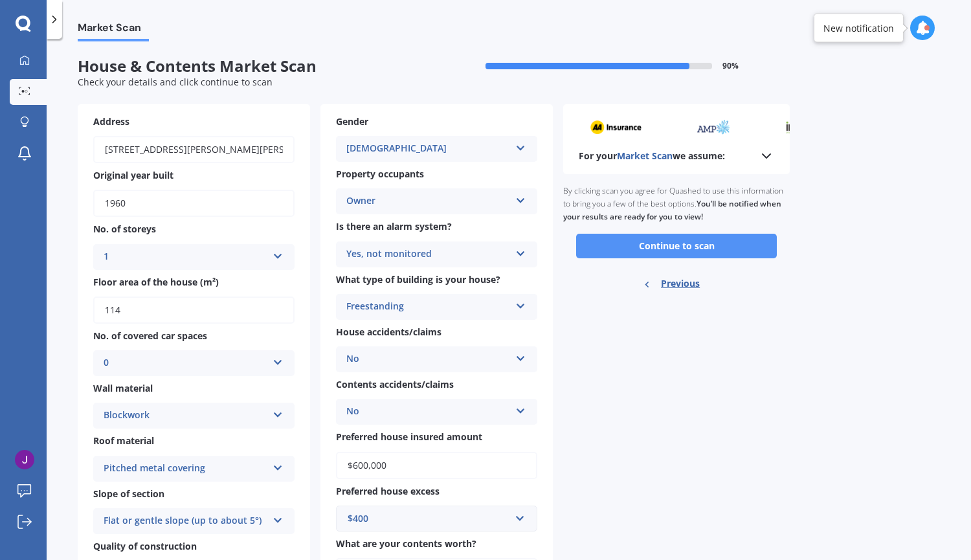
click at [652, 253] on button "Continue to scan" at bounding box center [676, 246] width 201 height 25
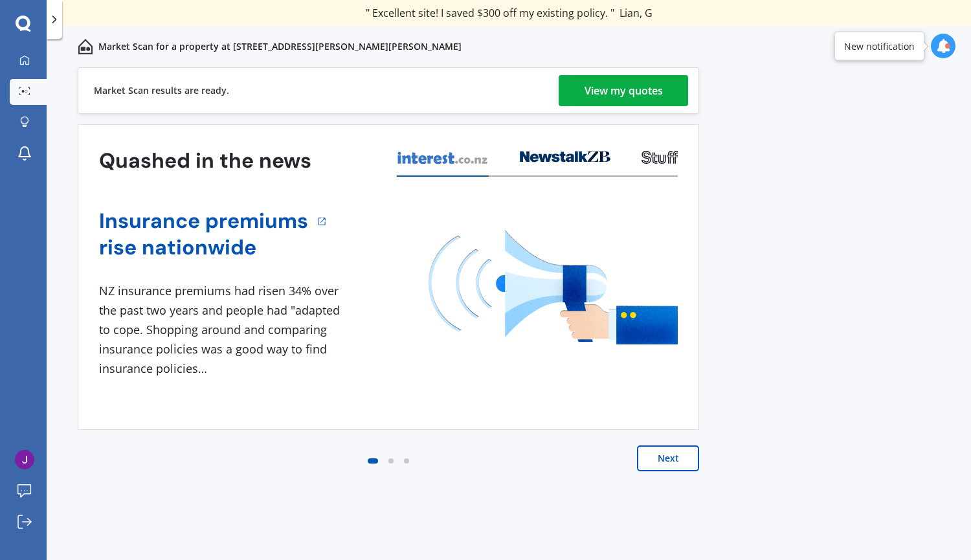
click at [588, 95] on div "View my quotes" at bounding box center [624, 90] width 78 height 31
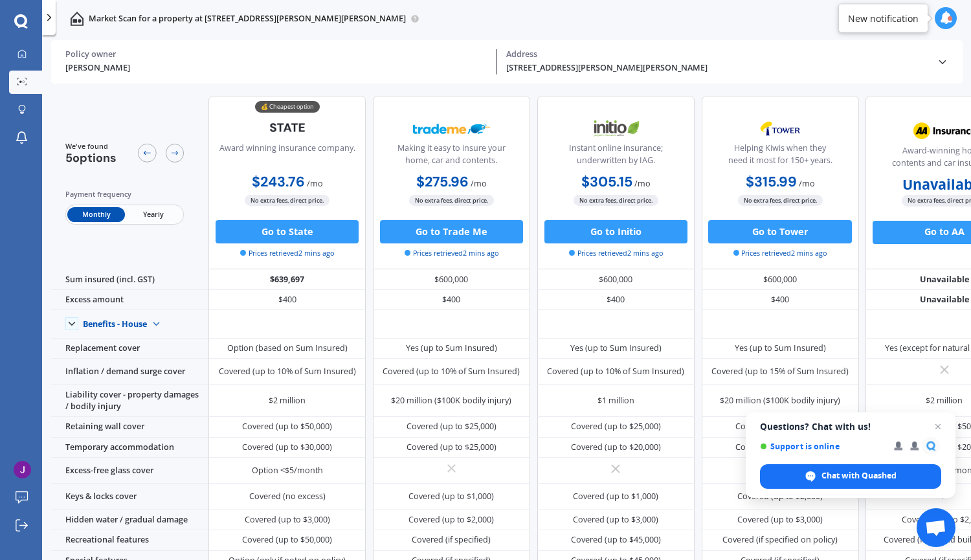
click at [133, 217] on span "Yearly" at bounding box center [153, 214] width 57 height 15
click at [83, 213] on span "Monthly" at bounding box center [95, 214] width 57 height 15
click at [135, 218] on span "Yearly" at bounding box center [153, 214] width 57 height 15
click at [173, 150] on icon at bounding box center [174, 152] width 9 height 9
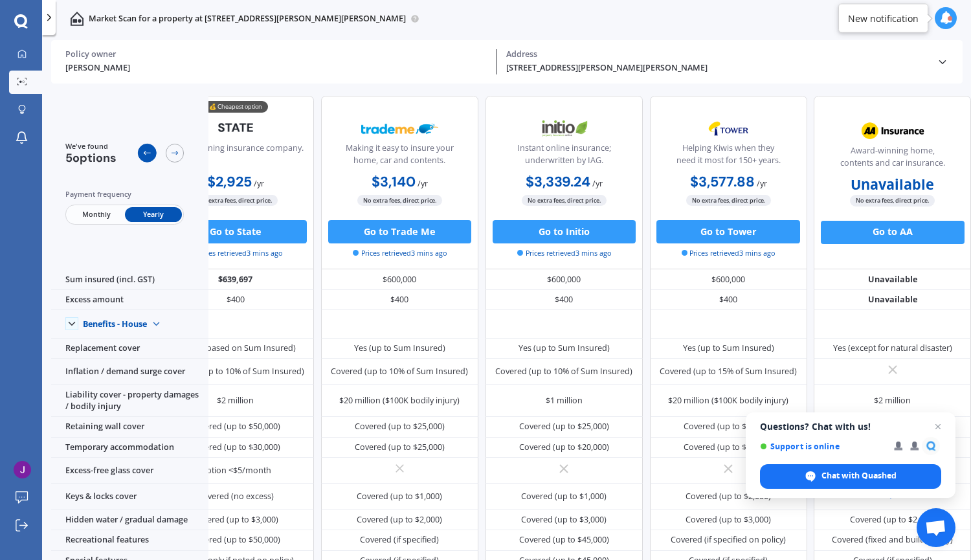
click at [142, 152] on div at bounding box center [147, 153] width 19 height 19
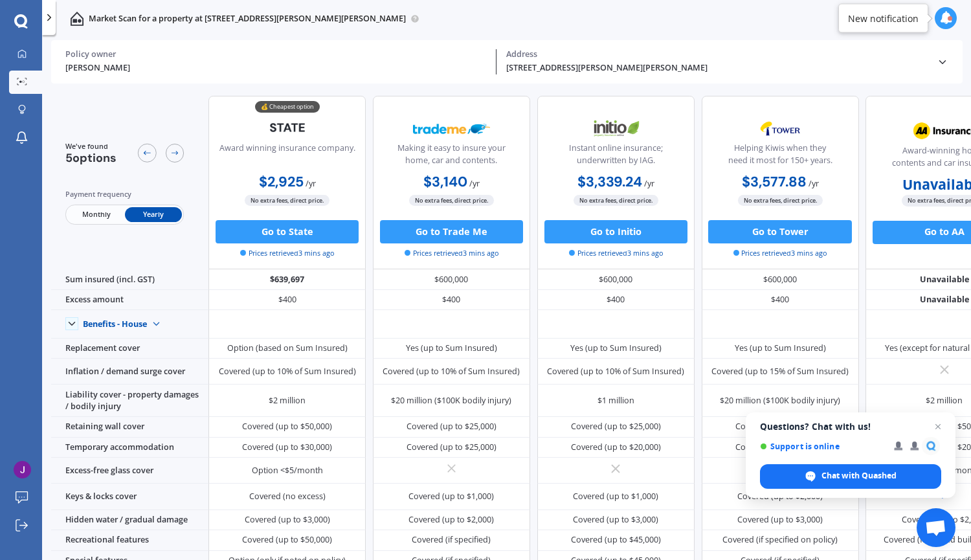
scroll to position [456, 0]
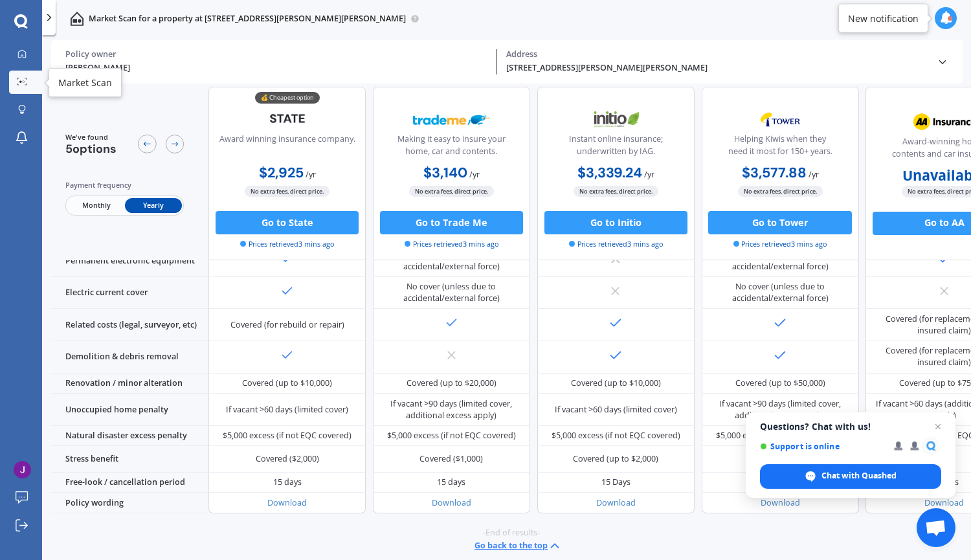
click at [16, 79] on div at bounding box center [22, 82] width 17 height 9
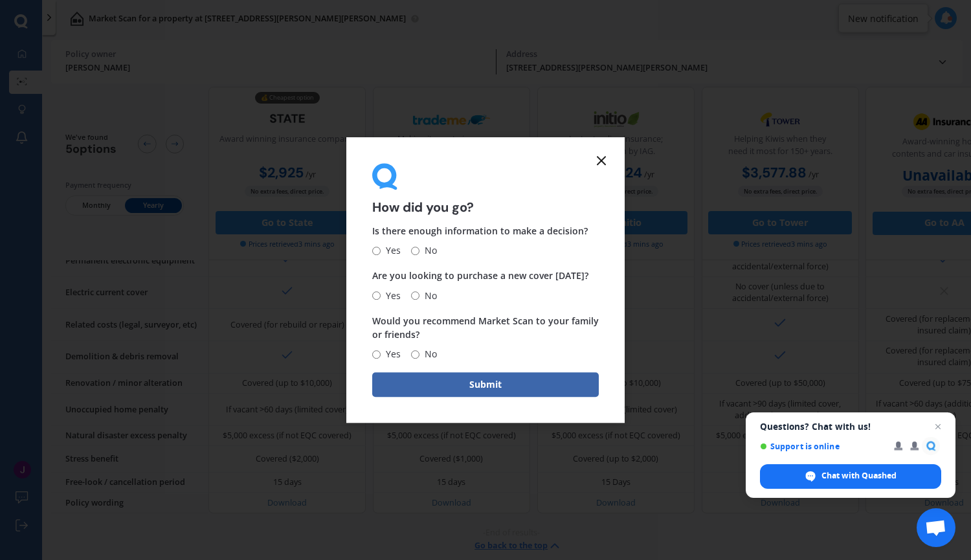
click at [378, 253] on input "Yes" at bounding box center [376, 251] width 8 height 8
radio input "true"
click at [378, 291] on label "Yes" at bounding box center [386, 296] width 28 height 16
click at [378, 291] on input "Yes" at bounding box center [376, 295] width 8 height 8
radio input "true"
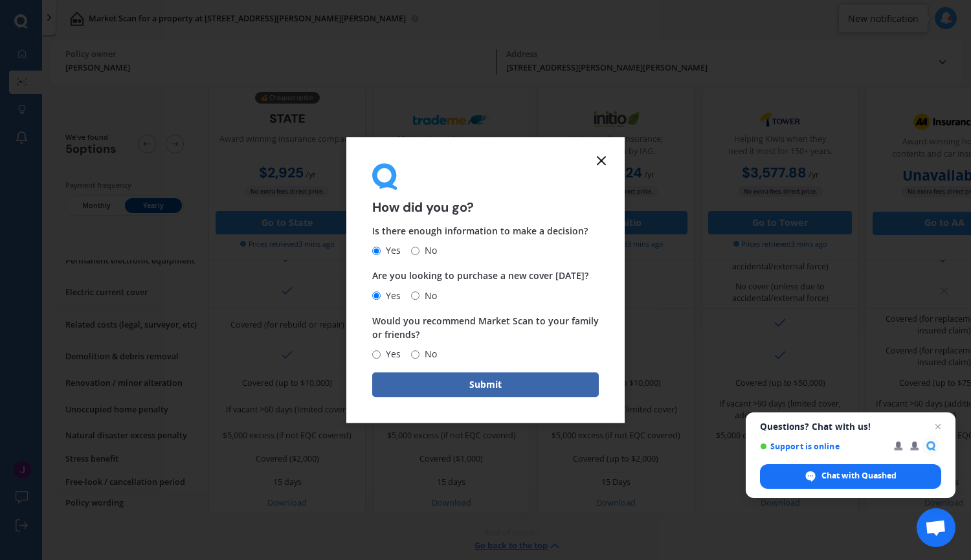
click at [389, 352] on span "Yes" at bounding box center [391, 354] width 20 height 16
click at [381, 352] on input "Yes" at bounding box center [376, 354] width 8 height 8
radio input "true"
click at [408, 382] on button "Submit" at bounding box center [485, 384] width 227 height 25
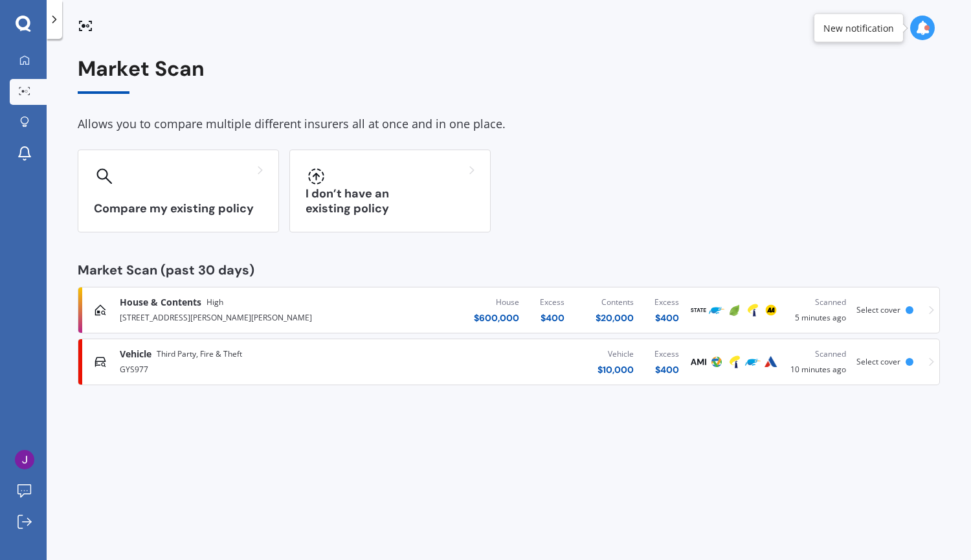
click at [456, 308] on div "House $ 600,000 Excess $ 400 Contents $ 20,000 Excess $ 400" at bounding box center [541, 310] width 298 height 39
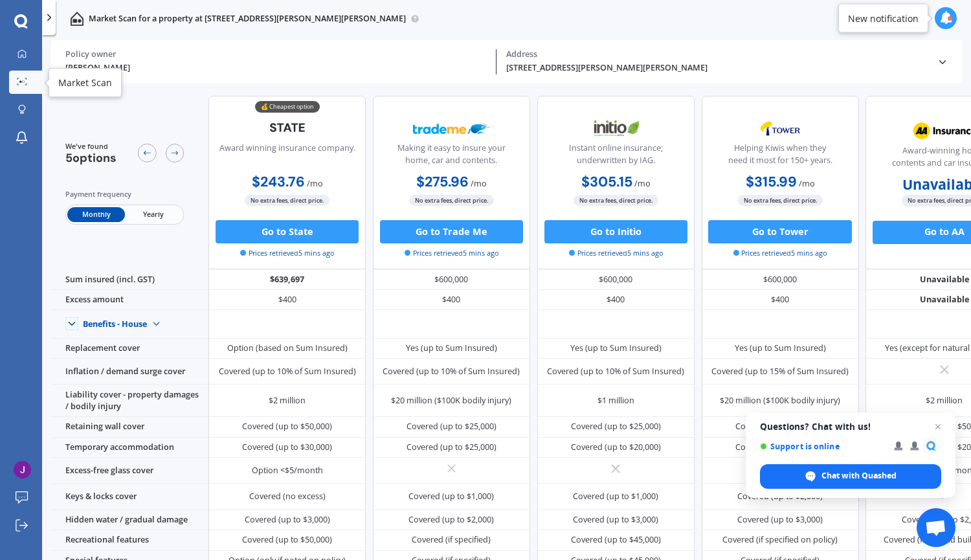
click at [15, 84] on div at bounding box center [22, 82] width 17 height 9
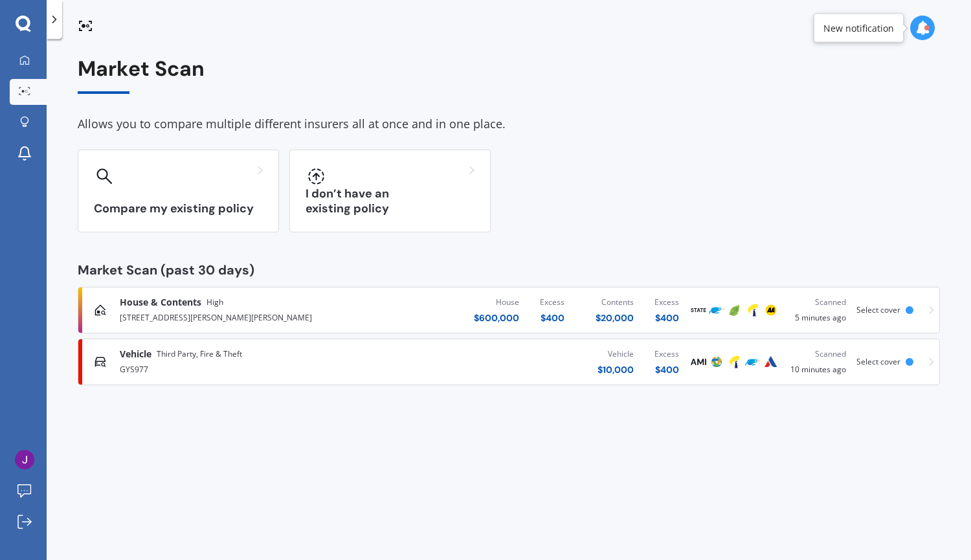
click at [920, 313] on div "House & Contents High [STREET_ADDRESS][GEOGRAPHIC_DATA][PERSON_NAME][PERSON_NAM…" at bounding box center [509, 310] width 851 height 39
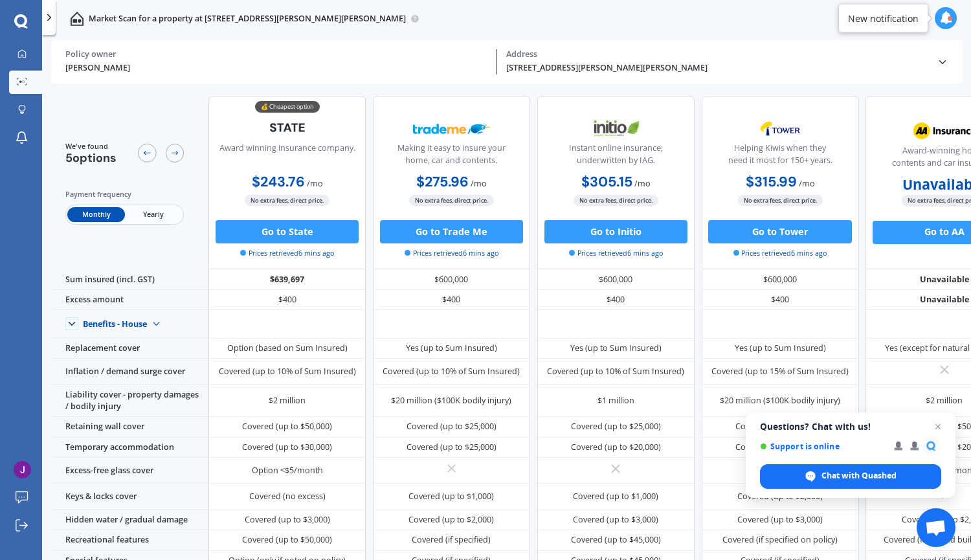
click at [921, 56] on div "Address" at bounding box center [717, 54] width 422 height 10
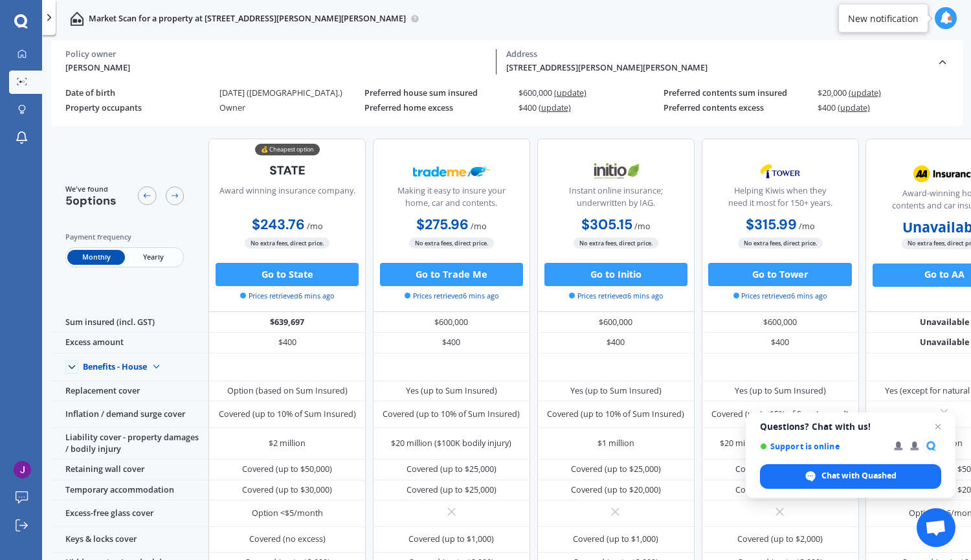
click at [551, 108] on span "(update)" at bounding box center [555, 107] width 32 height 11
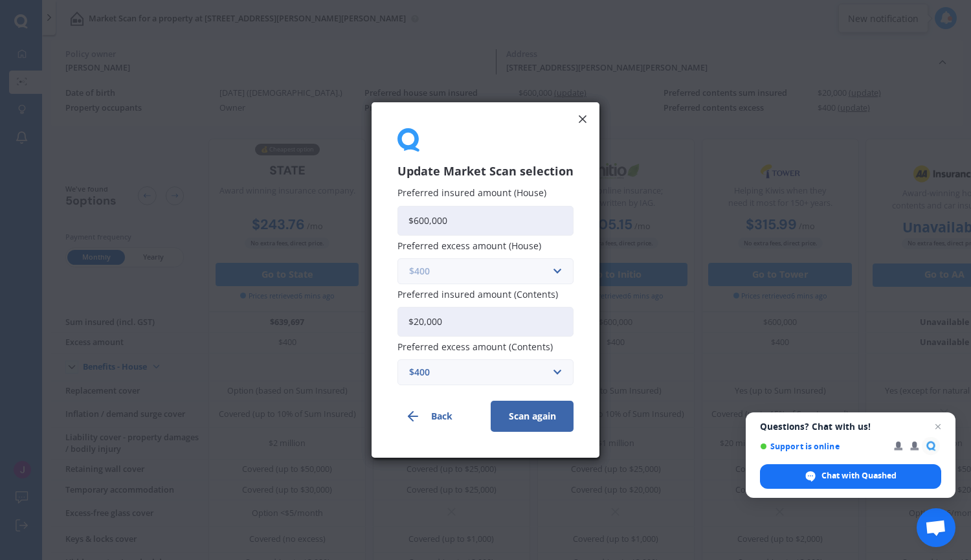
click at [439, 280] on input "text" at bounding box center [481, 271] width 164 height 25
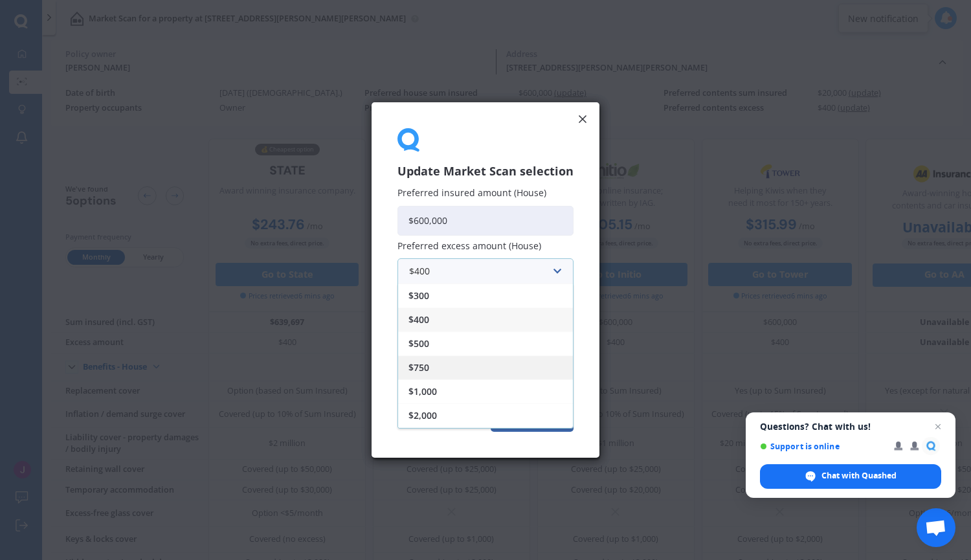
click at [442, 365] on div "$750" at bounding box center [485, 368] width 175 height 24
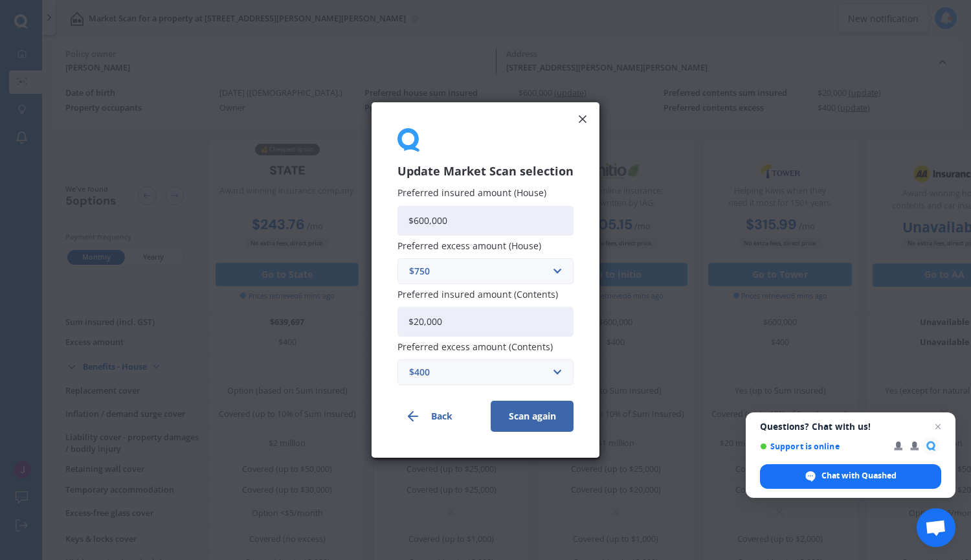
click at [510, 412] on button "Scan again" at bounding box center [532, 416] width 83 height 31
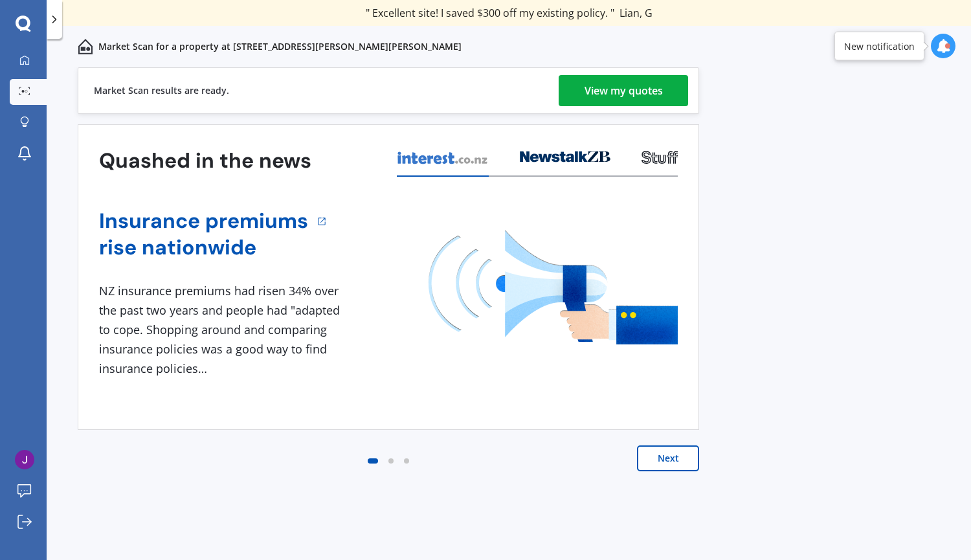
click at [600, 87] on div "View my quotes" at bounding box center [624, 90] width 78 height 31
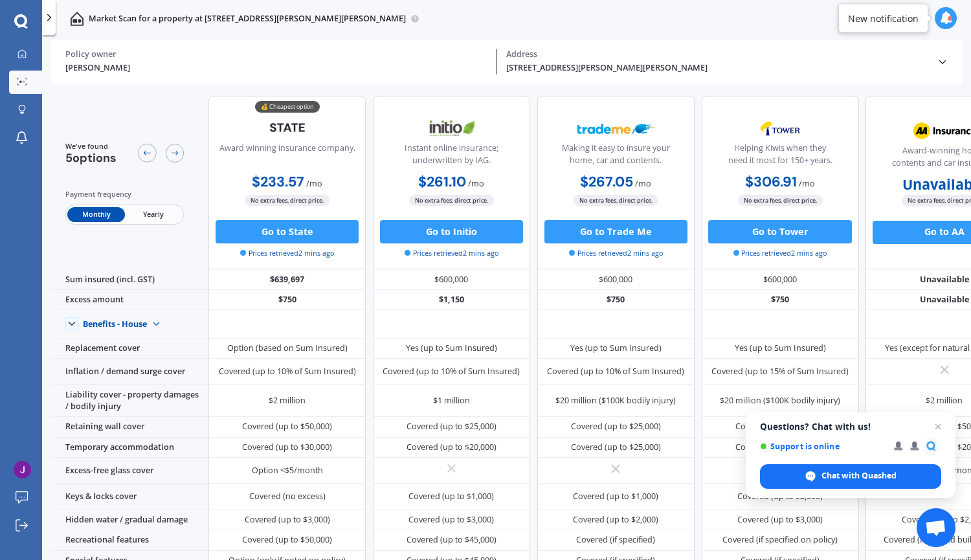
click at [153, 217] on span "Yearly" at bounding box center [153, 214] width 57 height 15
click at [90, 216] on span "Monthly" at bounding box center [95, 214] width 57 height 15
click at [141, 213] on span "Yearly" at bounding box center [153, 214] width 57 height 15
click at [81, 213] on span "Monthly" at bounding box center [95, 214] width 57 height 15
click at [134, 216] on span "Yearly" at bounding box center [153, 214] width 57 height 15
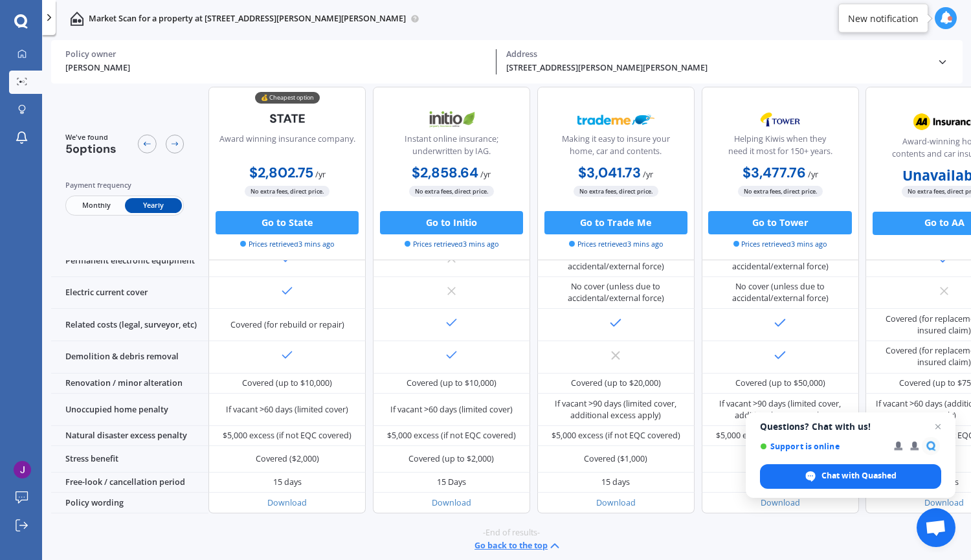
scroll to position [453, 0]
